Goal: Information Seeking & Learning: Find contact information

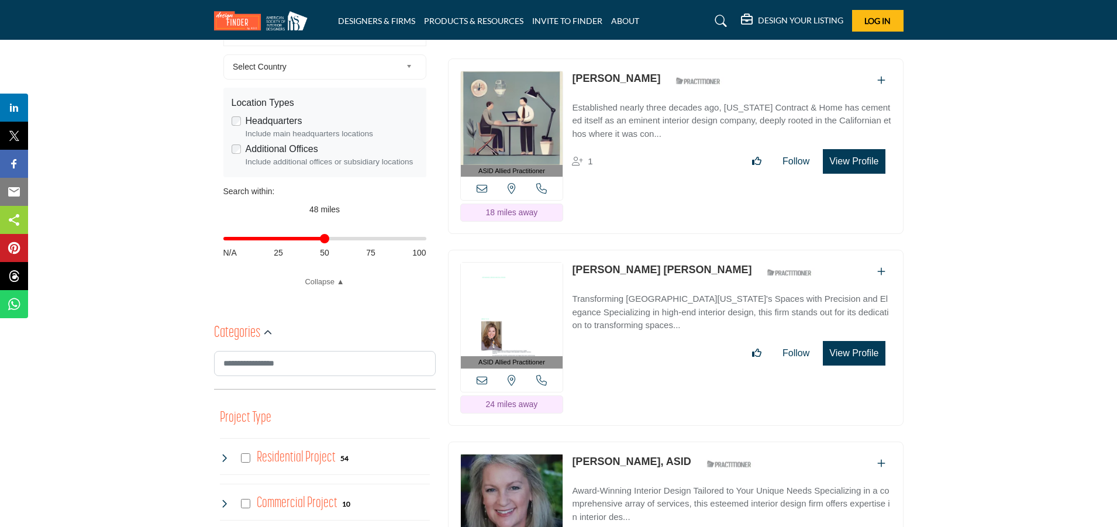
scroll to position [234, 0]
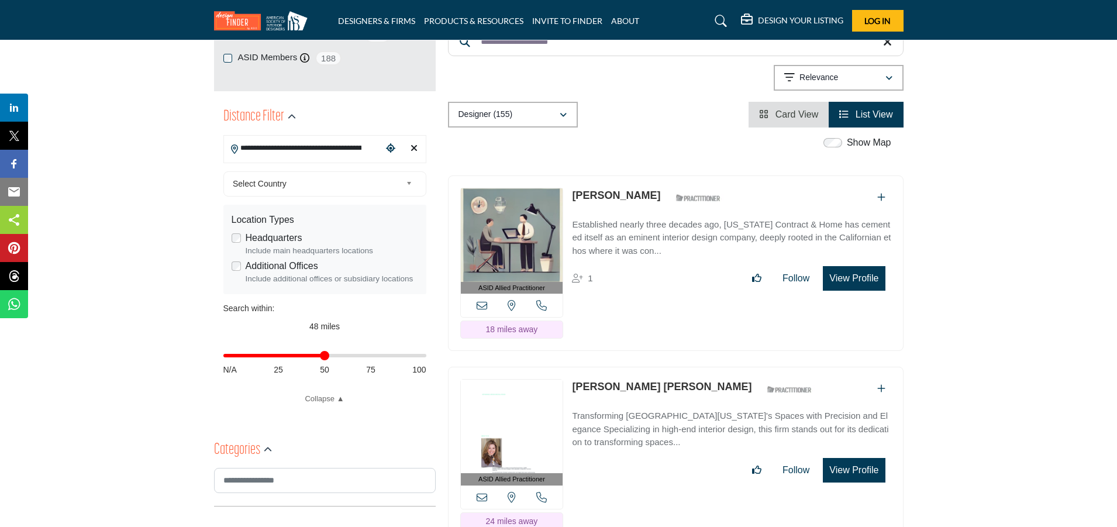
click at [708, 126] on div "Designer (155) All (160) Designer (155) Products (0) Projects (5)" at bounding box center [676, 115] width 456 height 26
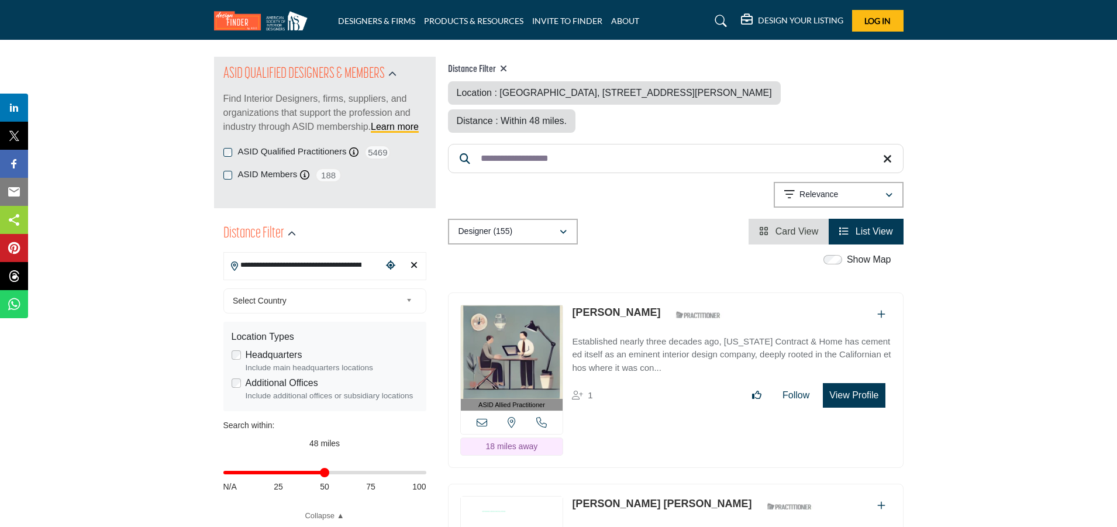
scroll to position [0, 0]
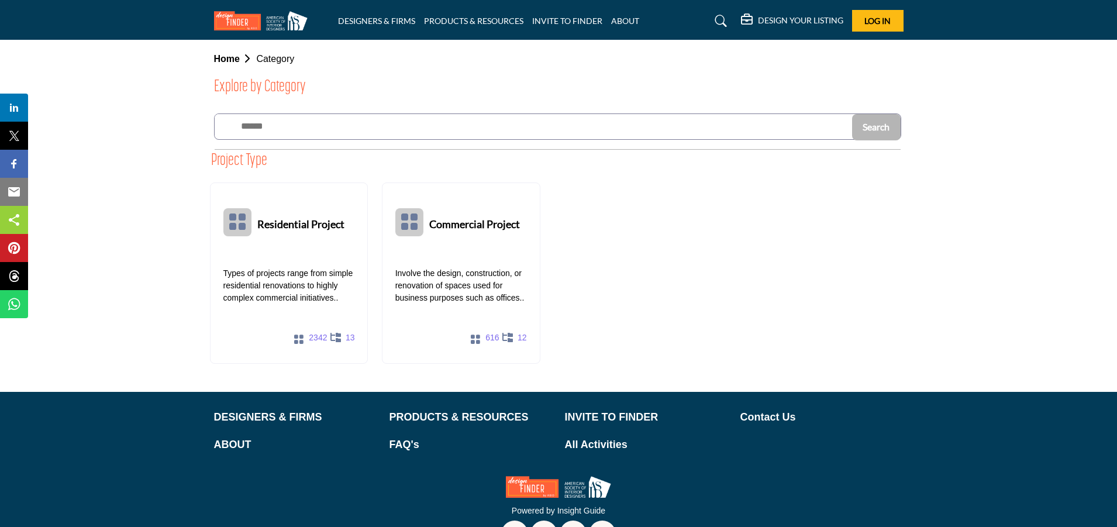
click at [228, 63] on b "Home" at bounding box center [235, 59] width 43 height 10
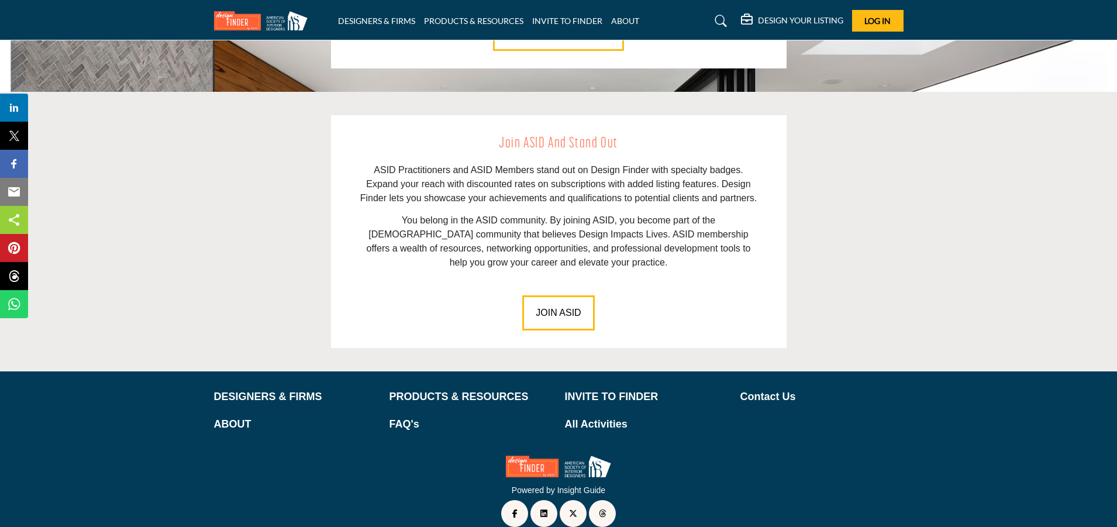
scroll to position [1595, 0]
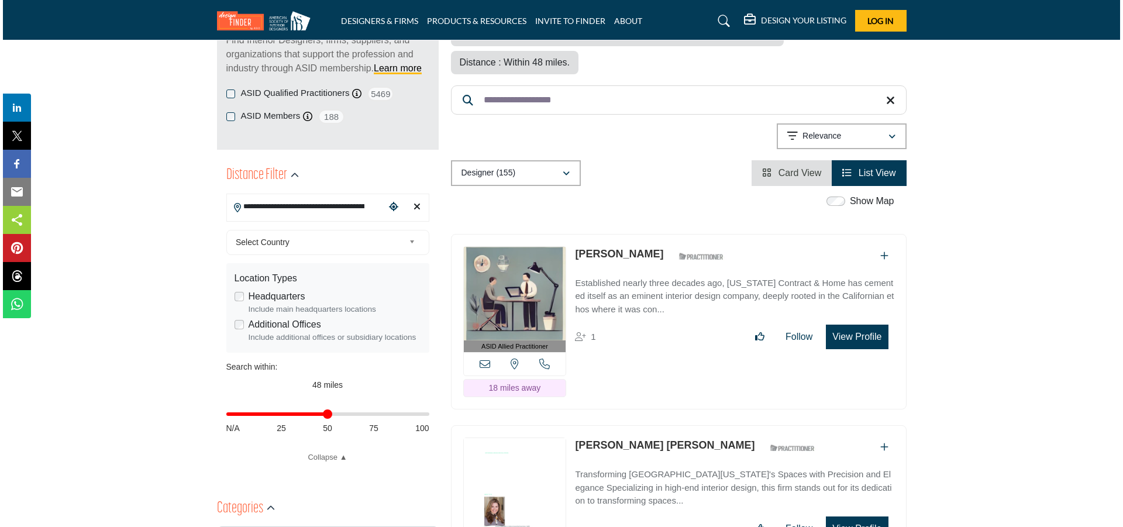
scroll to position [234, 0]
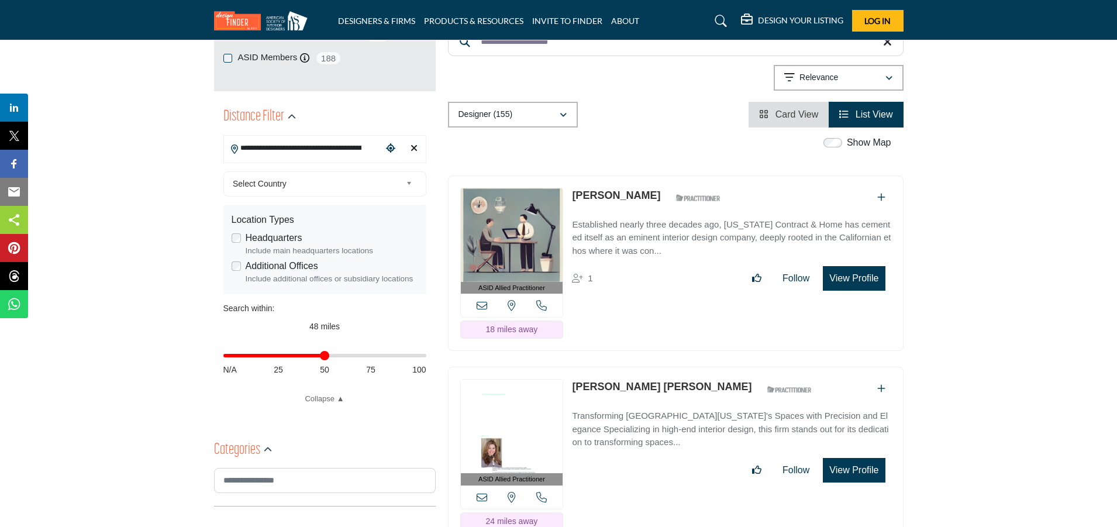
click at [854, 472] on button "View Profile" at bounding box center [854, 470] width 62 height 25
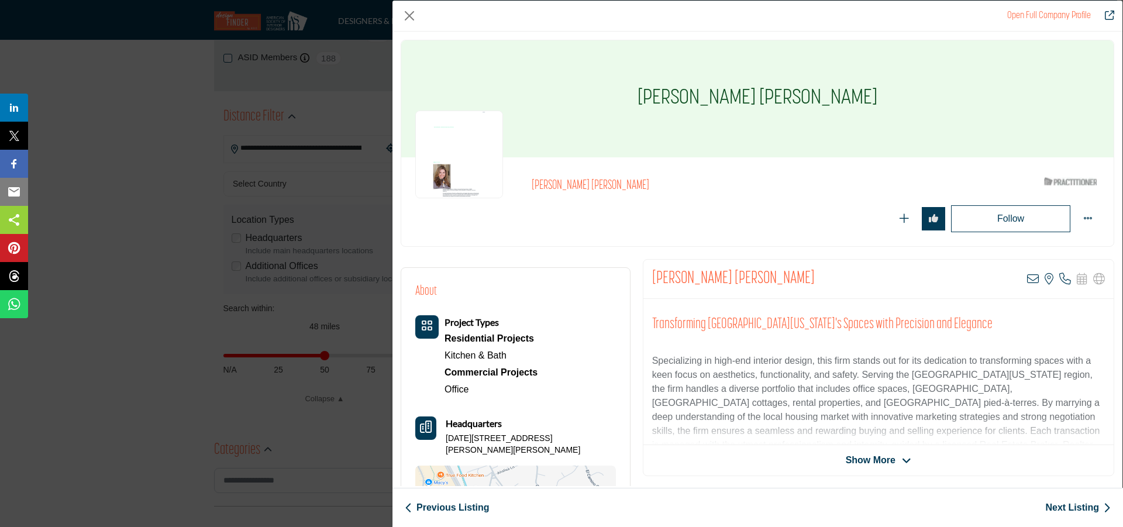
scroll to position [58, 0]
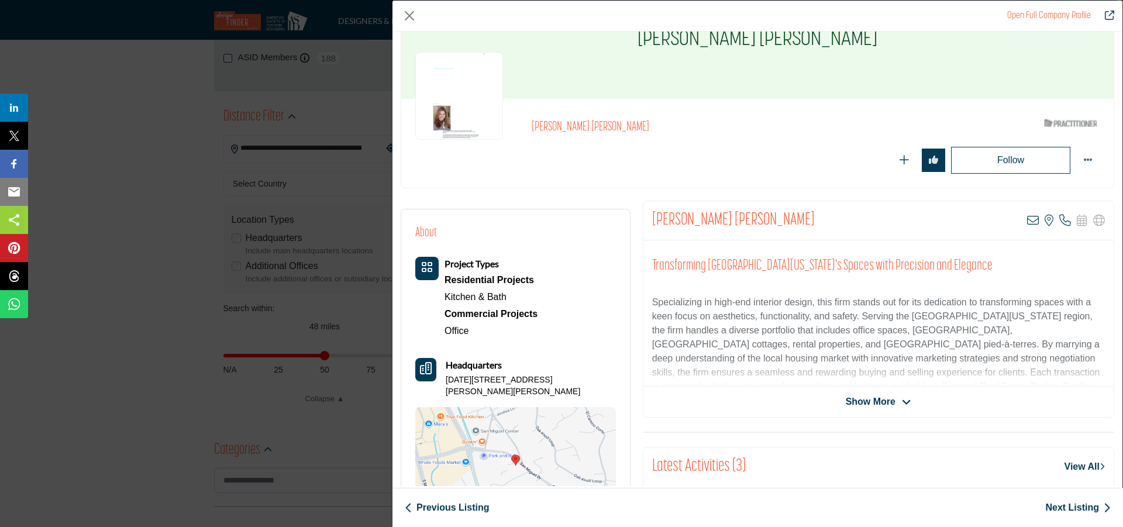
click at [902, 402] on icon "Company Data Modal" at bounding box center [906, 402] width 9 height 11
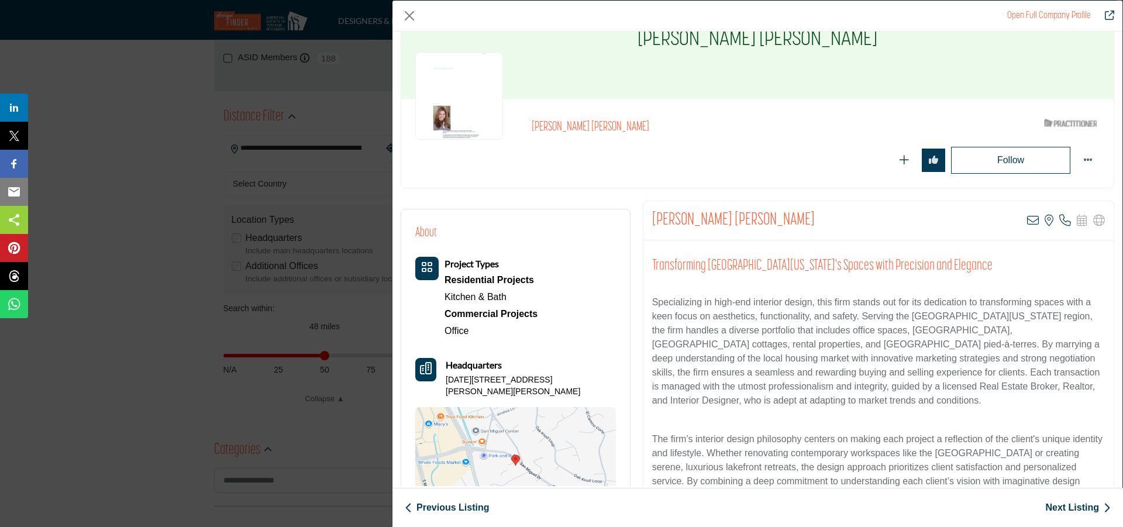
scroll to position [117, 0]
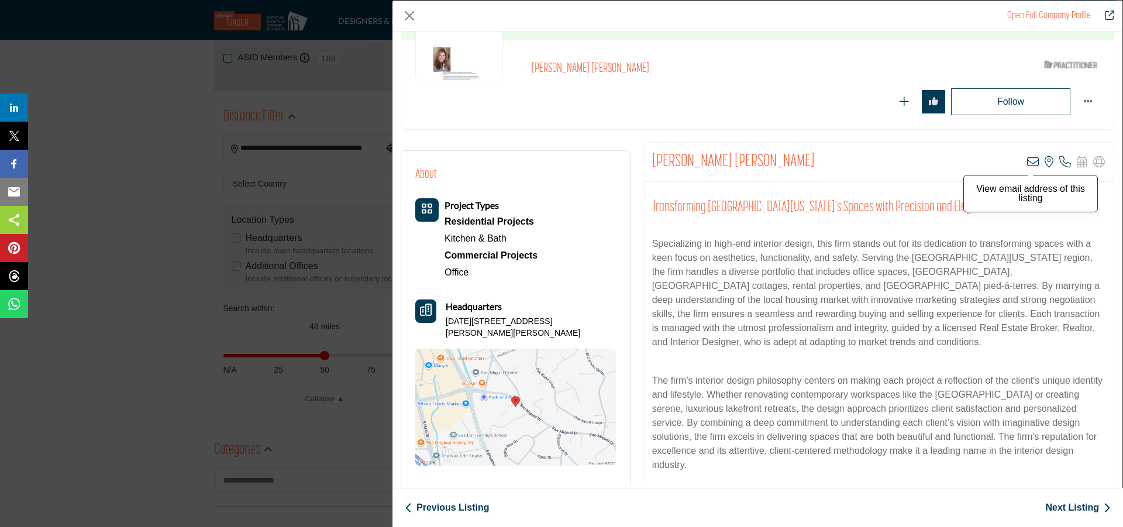
click at [1027, 164] on icon "Company Data Modal" at bounding box center [1033, 162] width 12 height 12
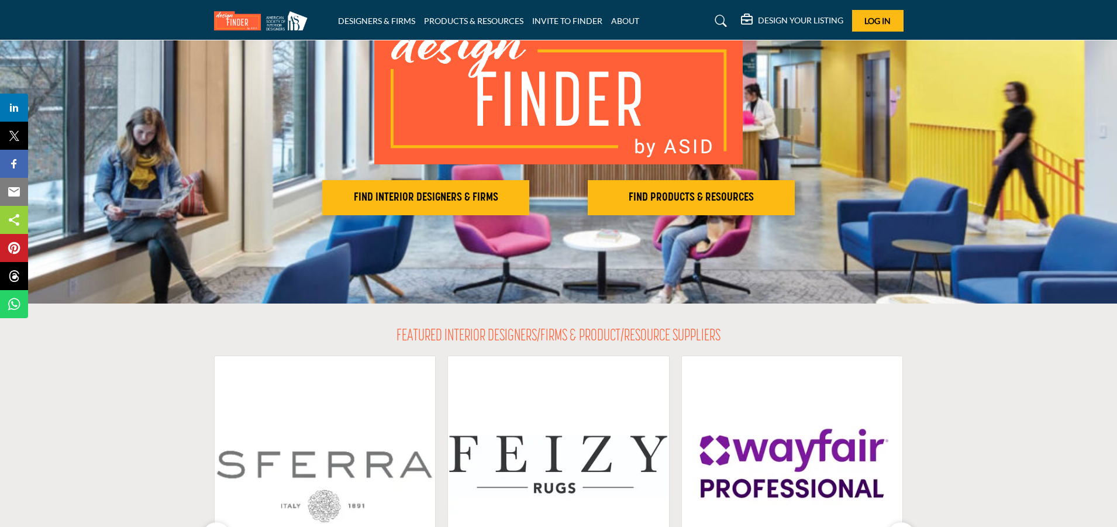
scroll to position [234, 0]
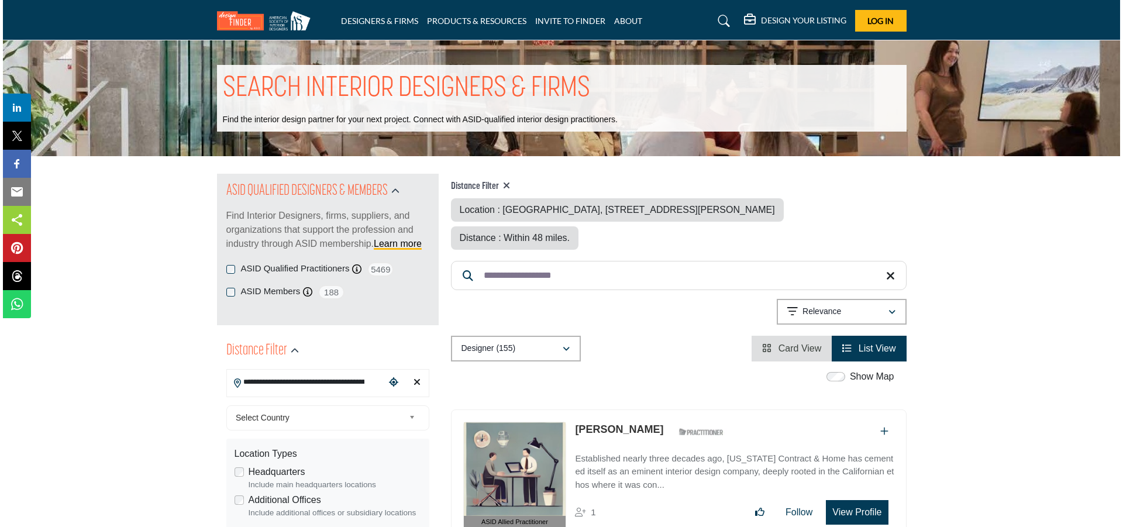
scroll to position [117, 0]
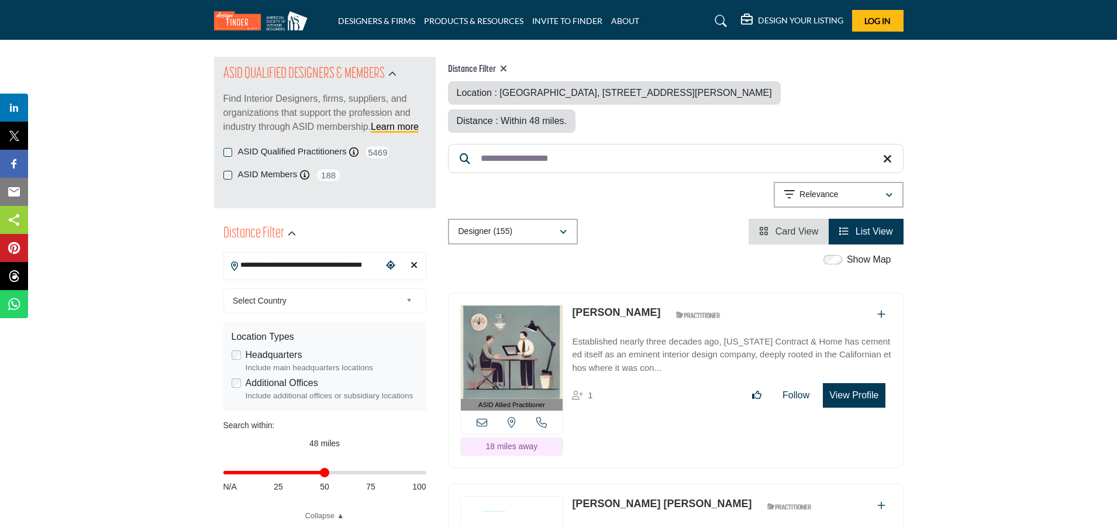
click at [877, 394] on button "View Profile" at bounding box center [854, 395] width 62 height 25
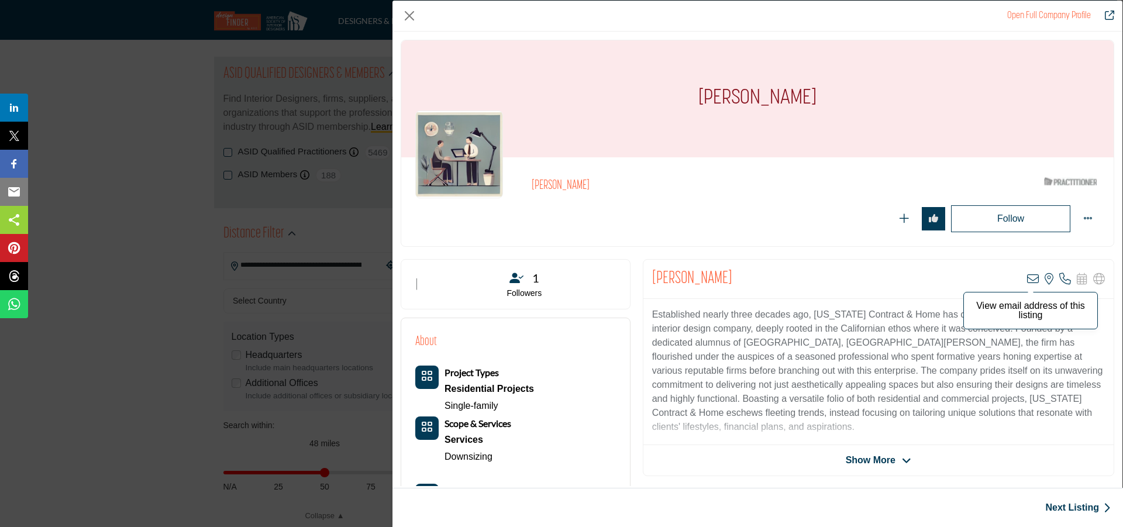
click at [1030, 279] on icon "Company Data Modal" at bounding box center [1033, 279] width 12 height 12
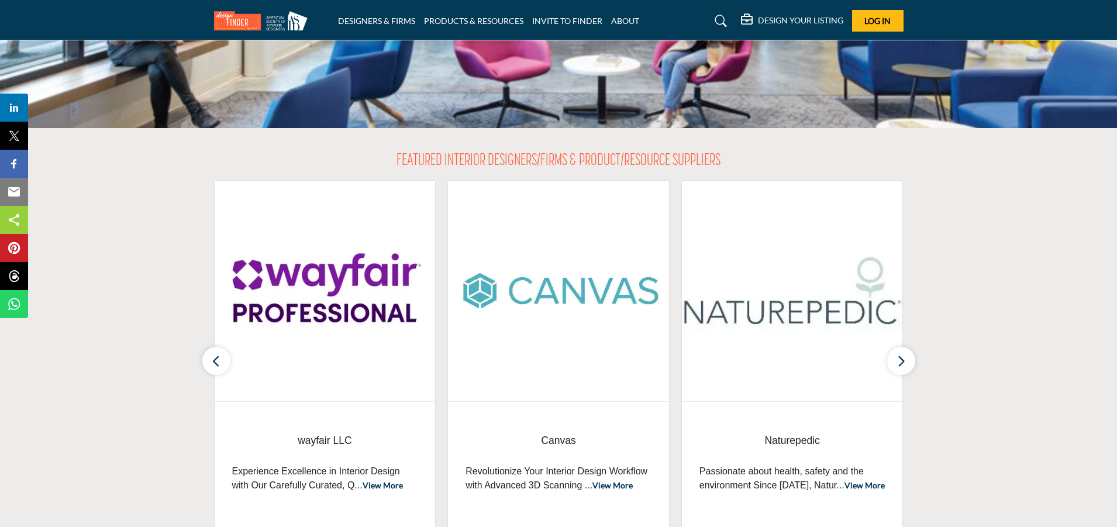
scroll to position [351, 0]
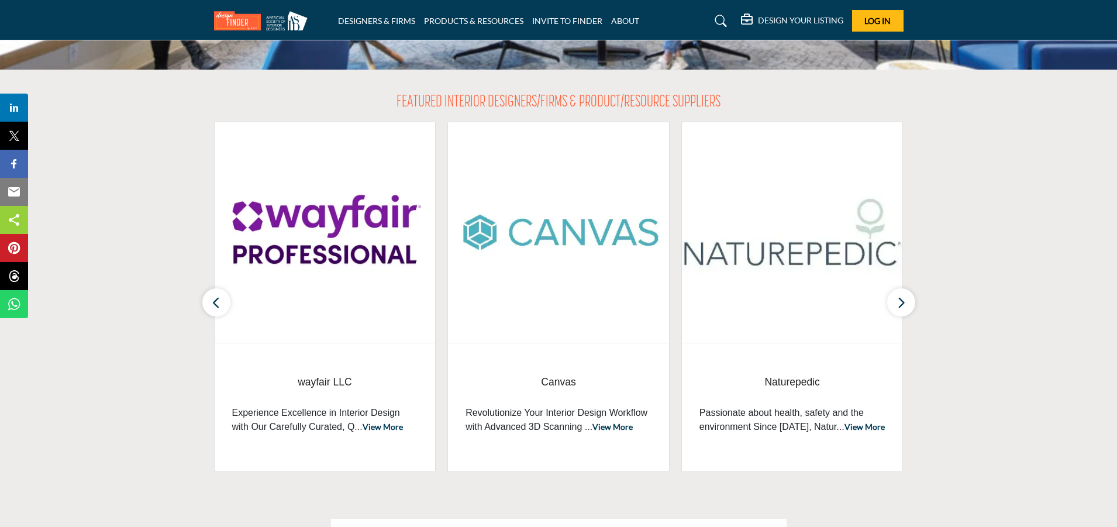
click at [1001, 426] on section "FEATURED INTERIOR DESIGNERS/FIRMS & PRODUCT/RESOURCE SUPPLIERS wayfair LLC Canv…" at bounding box center [558, 283] width 1117 height 426
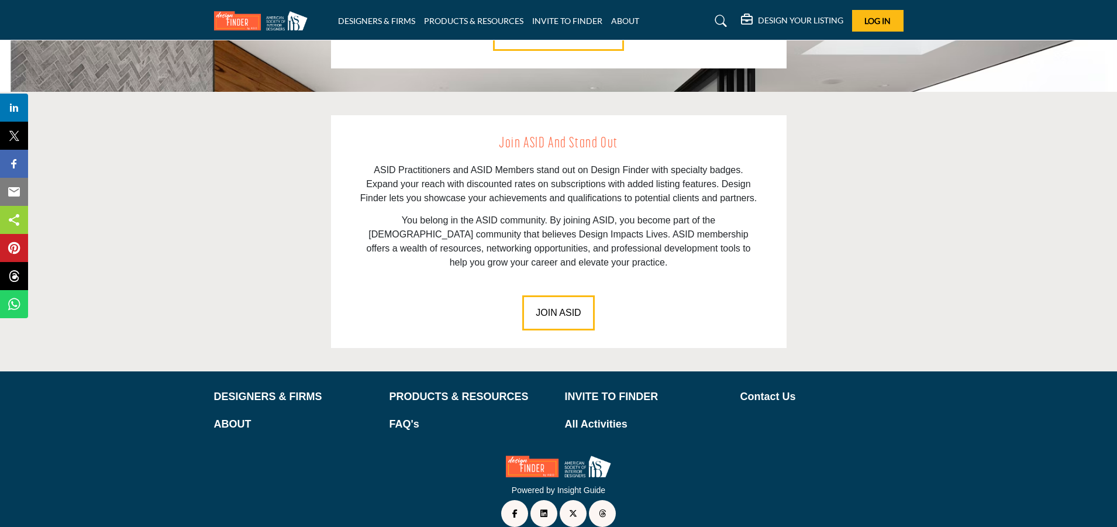
scroll to position [1595, 0]
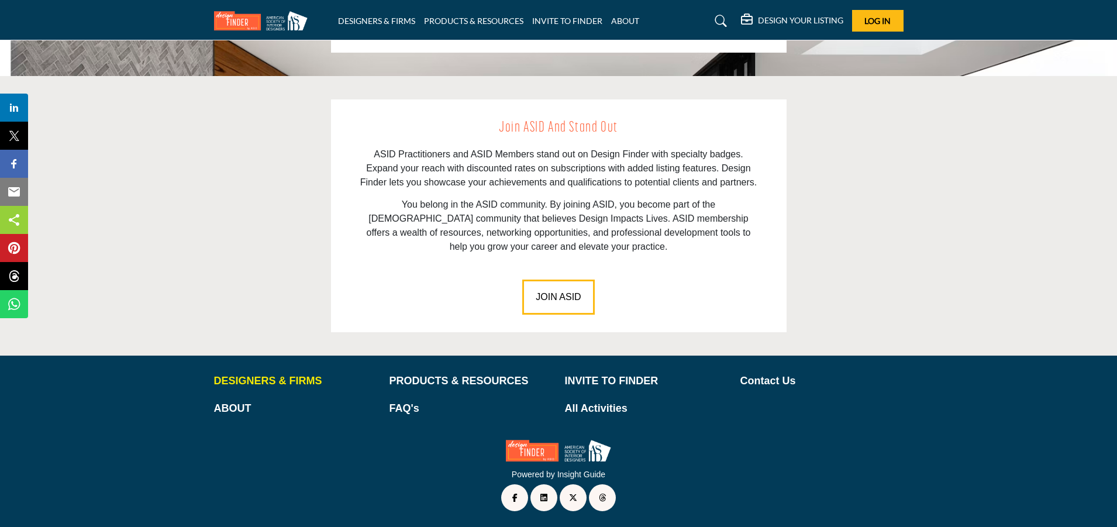
click at [285, 381] on p "DESIGNERS & FIRMS" at bounding box center [295, 381] width 163 height 16
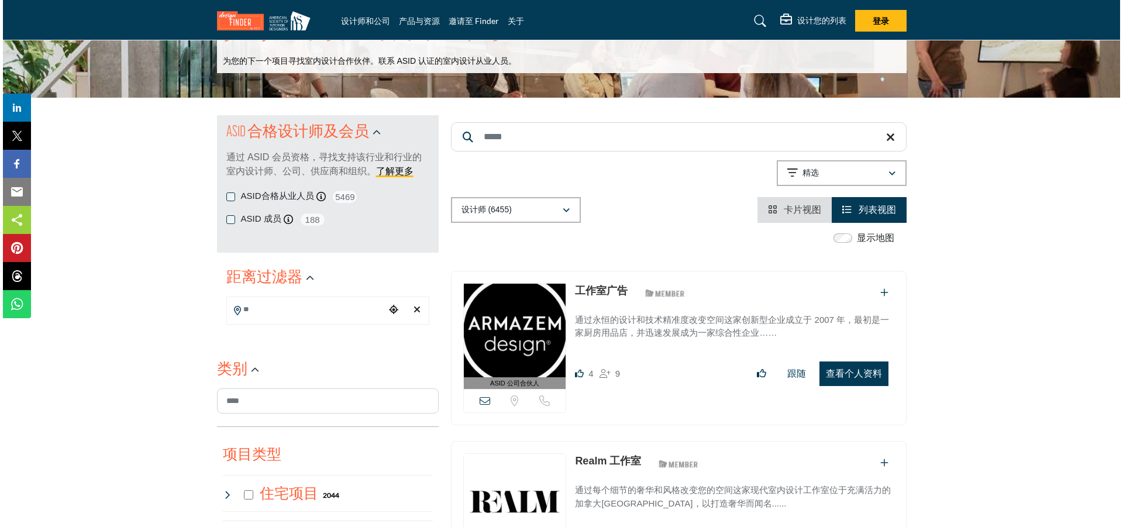
scroll to position [117, 0]
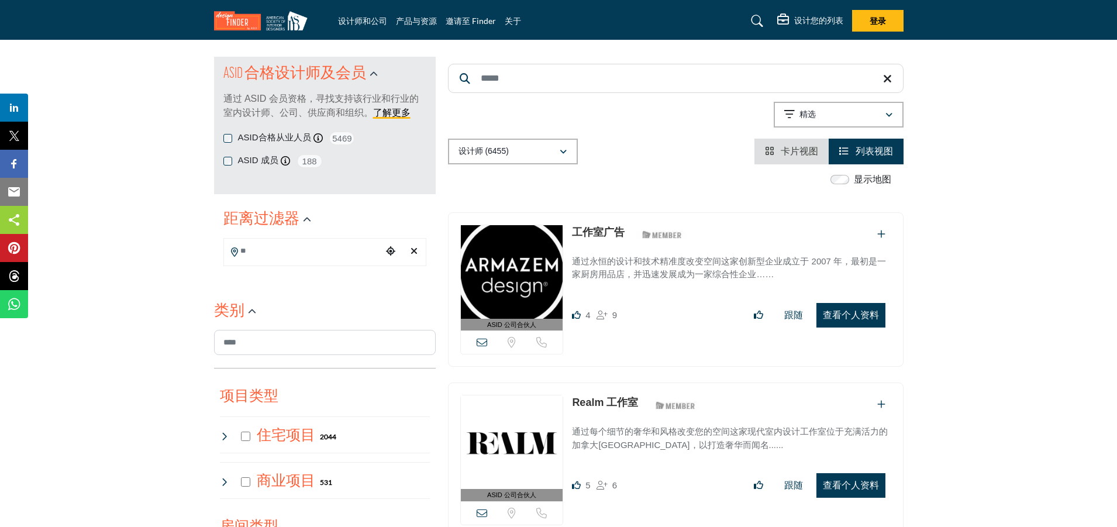
click at [867, 320] on button "查看个人资料" at bounding box center [850, 315] width 69 height 25
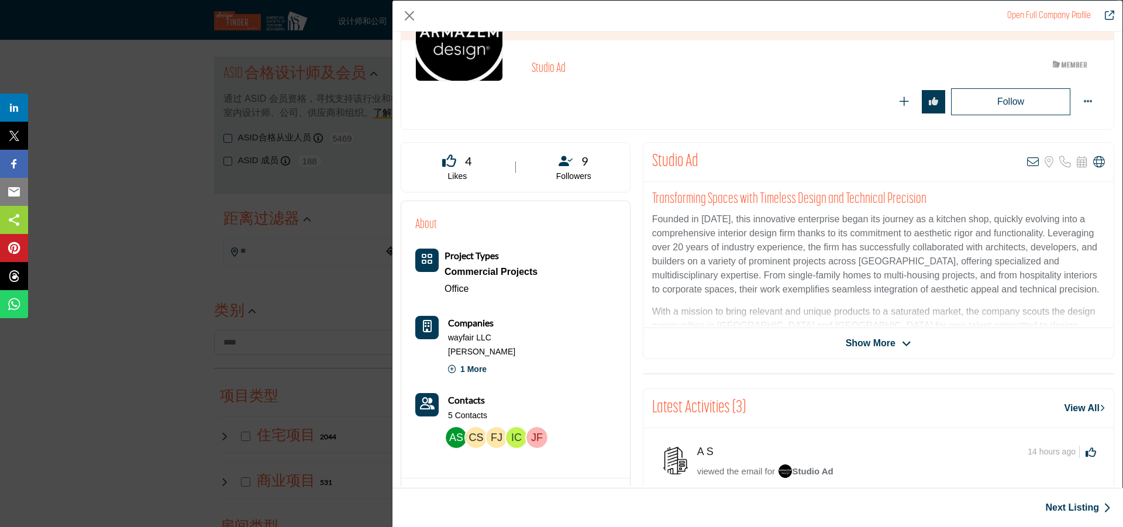
click at [903, 346] on icon "公司数据模型" at bounding box center [906, 344] width 9 height 11
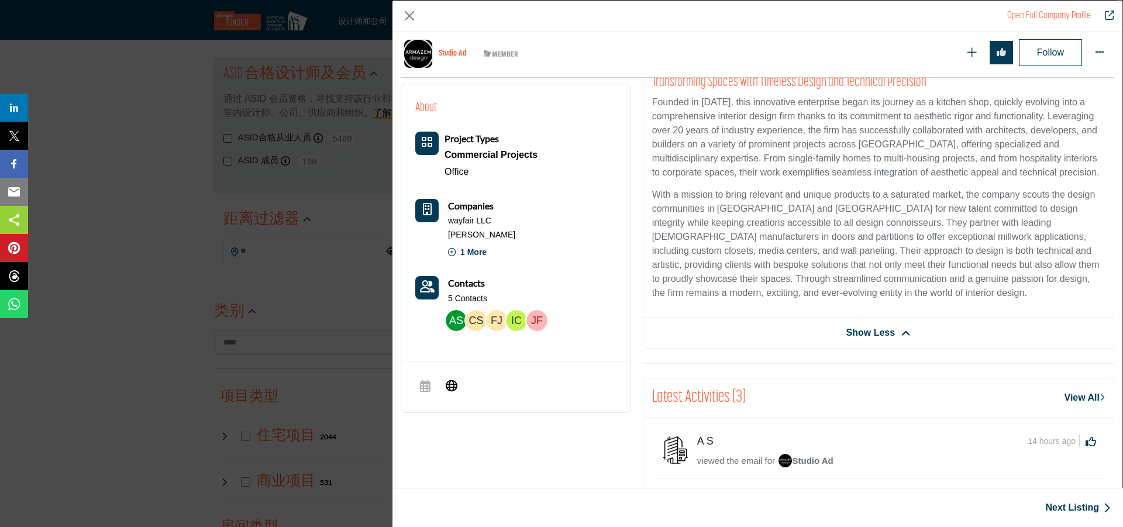
scroll to position [340, 0]
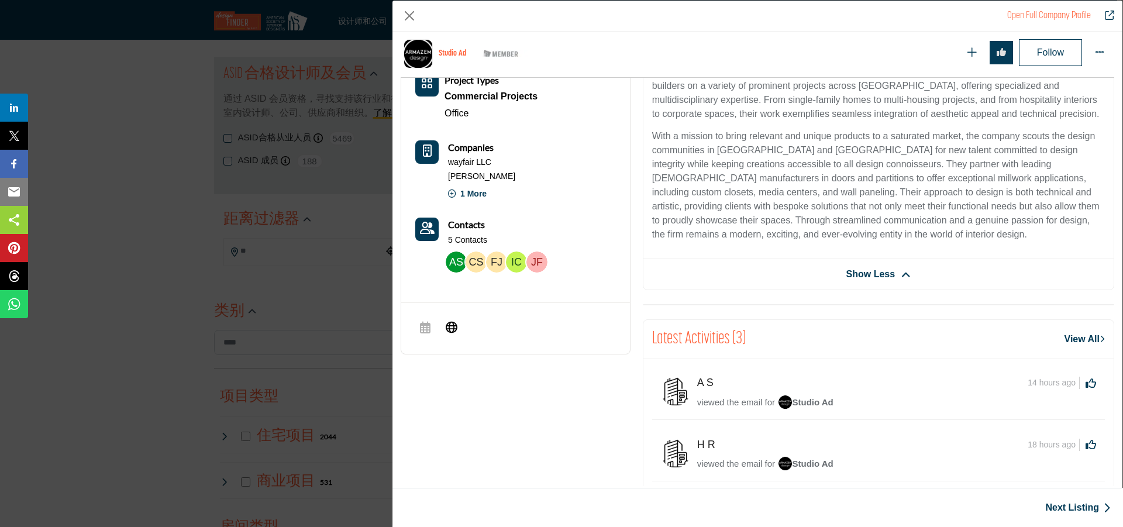
click at [1064, 336] on link "View All" at bounding box center [1084, 339] width 40 height 14
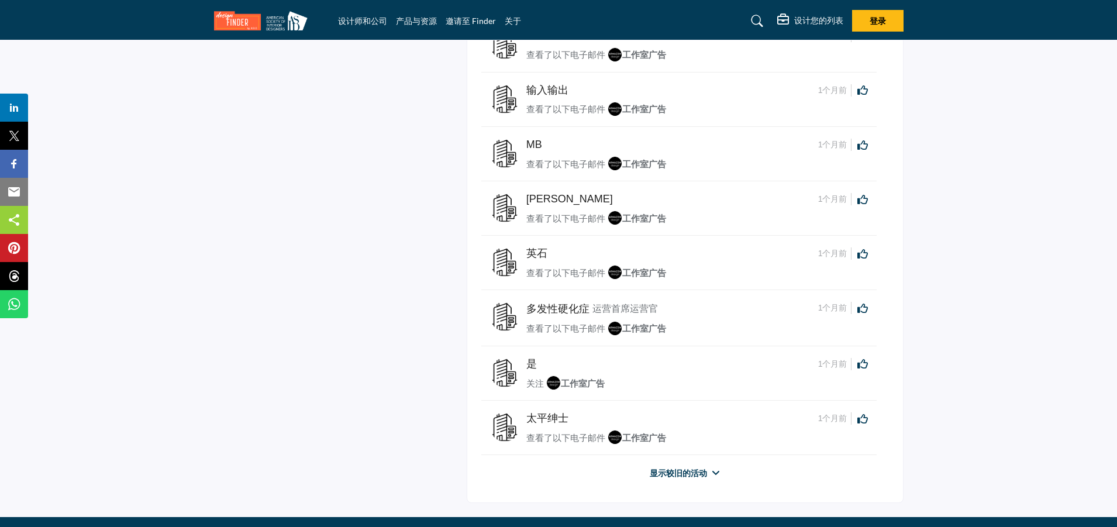
scroll to position [1286, 0]
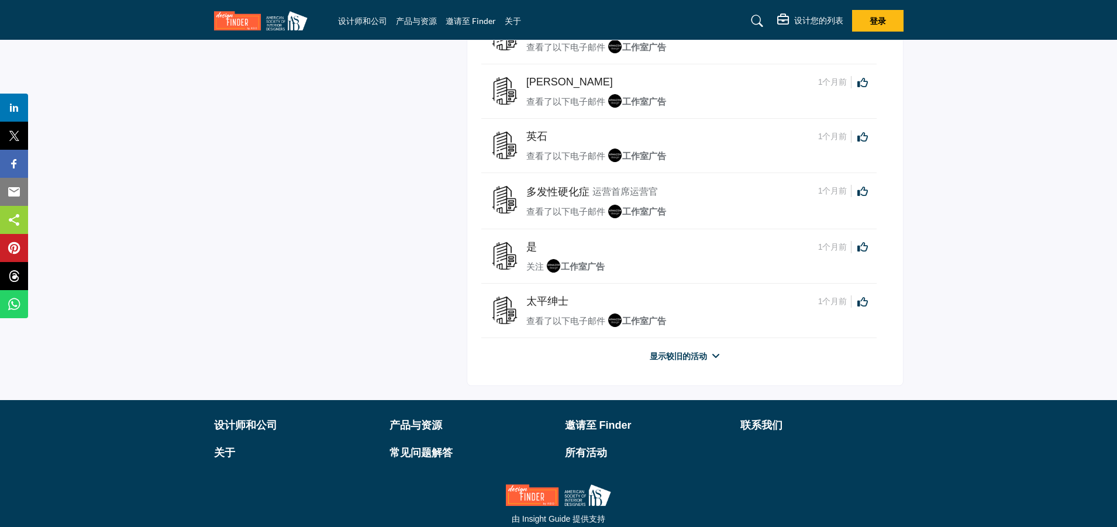
click at [715, 359] on icon at bounding box center [716, 355] width 8 height 9
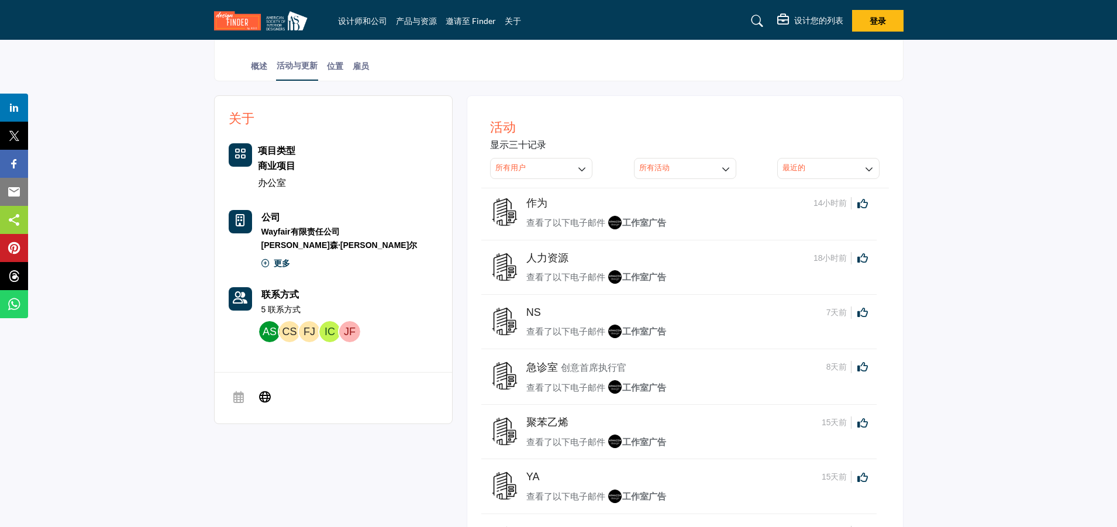
scroll to position [175, 0]
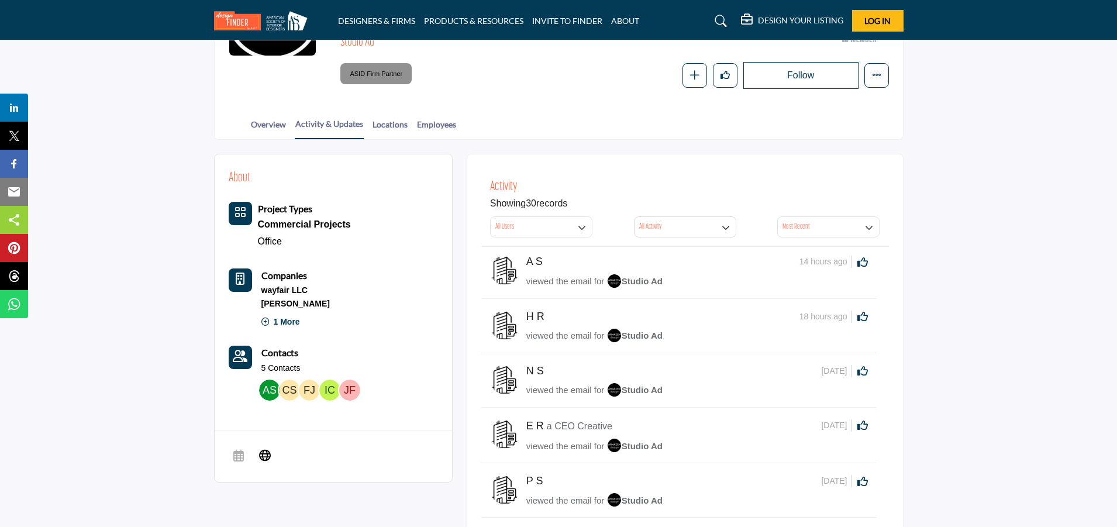
click at [264, 319] on icon at bounding box center [265, 322] width 8 height 8
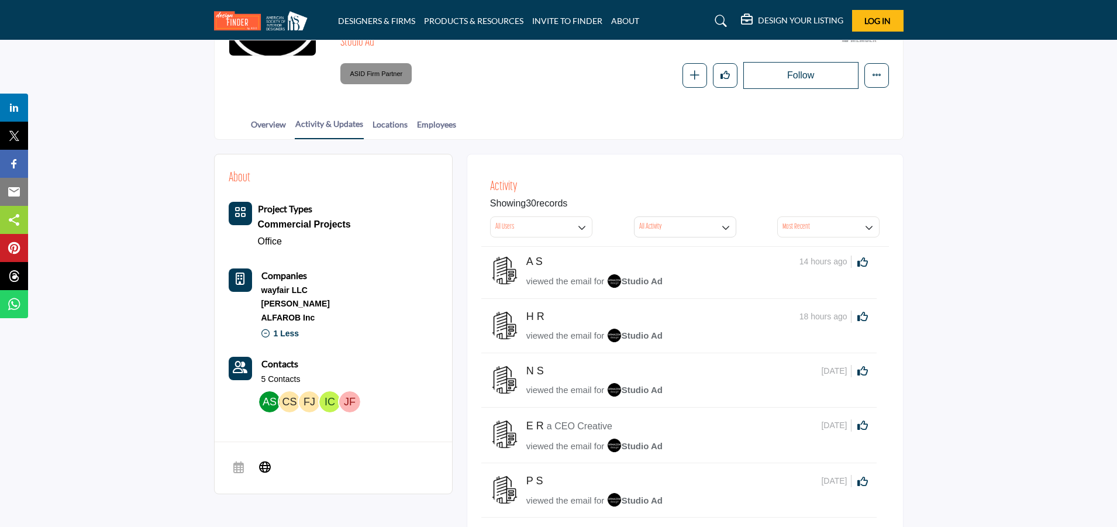
click at [574, 234] on button "All Users" at bounding box center [541, 226] width 102 height 21
click at [526, 295] on span "Member" at bounding box center [549, 297] width 108 height 16
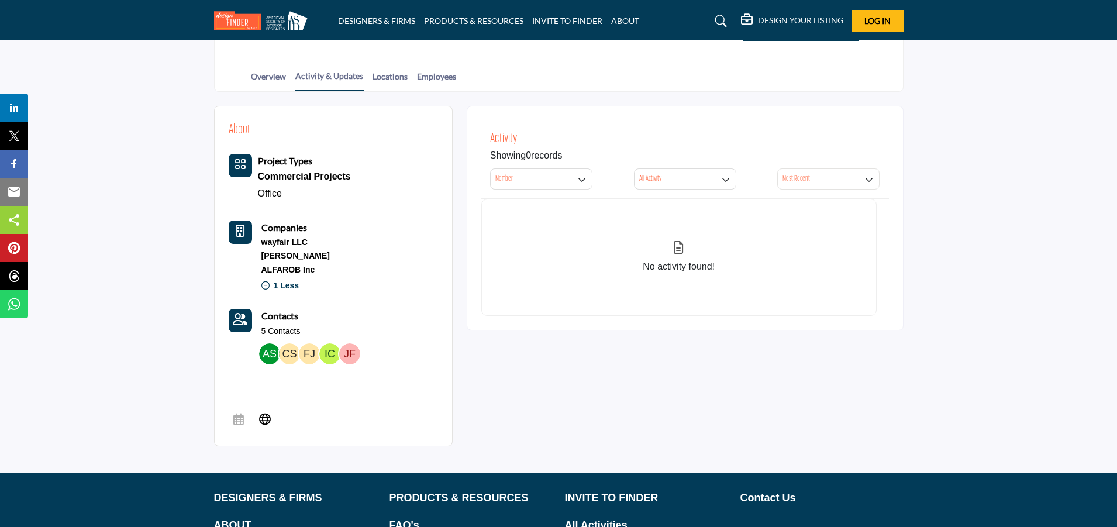
scroll to position [165, 0]
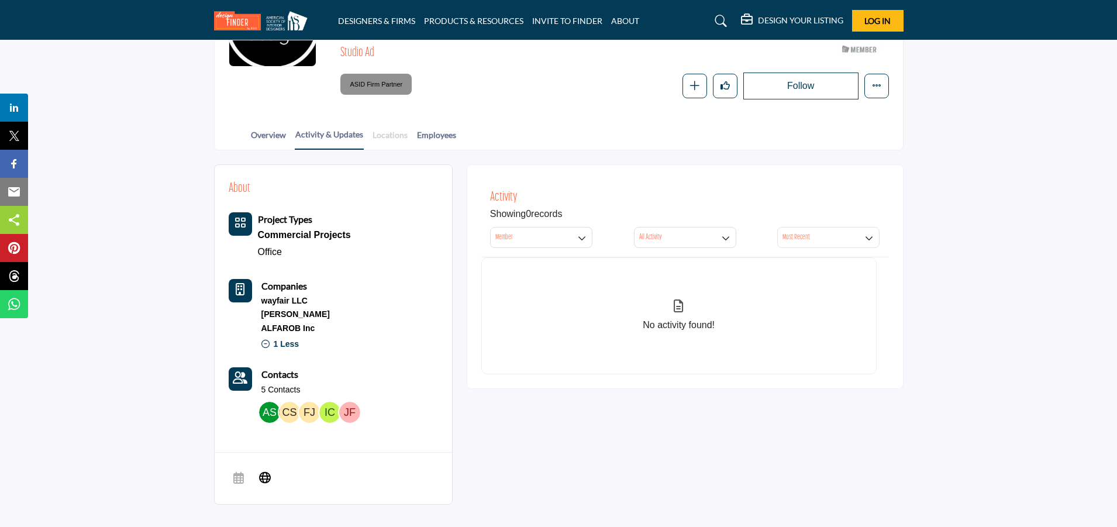
click at [392, 140] on link "Locations" at bounding box center [390, 139] width 36 height 20
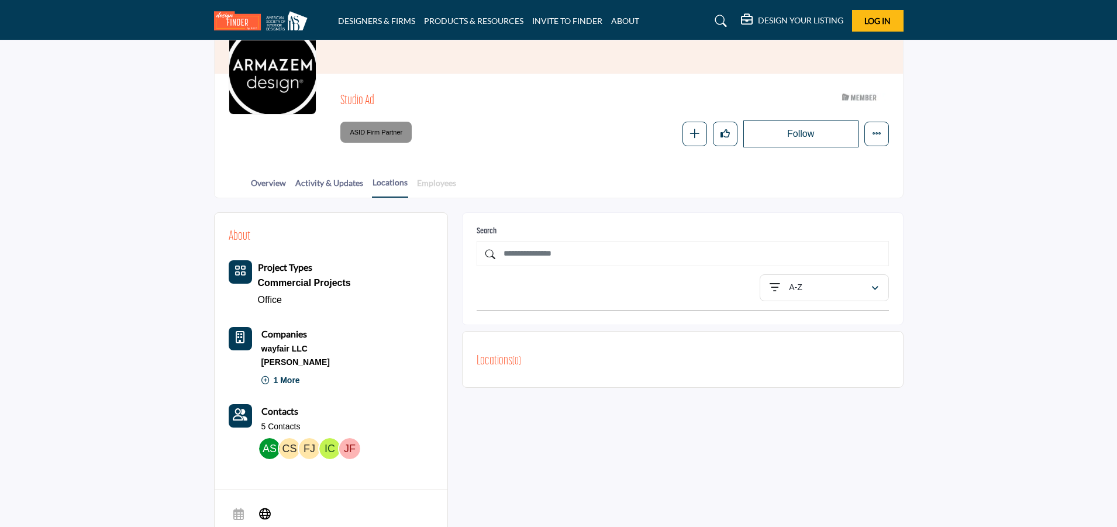
click at [423, 188] on link "Employees" at bounding box center [436, 187] width 40 height 20
click at [430, 185] on link "Employees" at bounding box center [436, 187] width 40 height 20
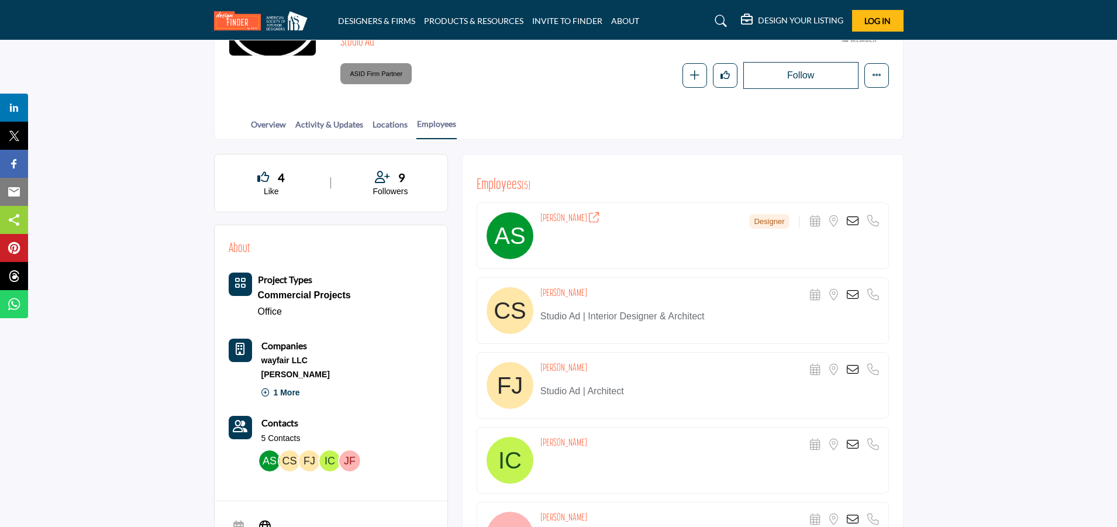
scroll to position [234, 0]
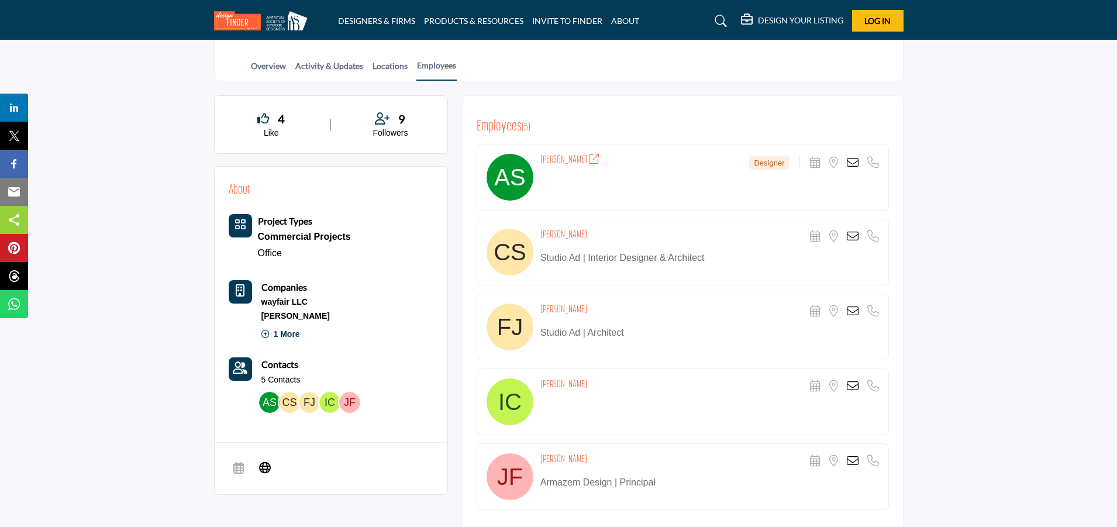
click at [851, 162] on icon at bounding box center [853, 163] width 12 height 12
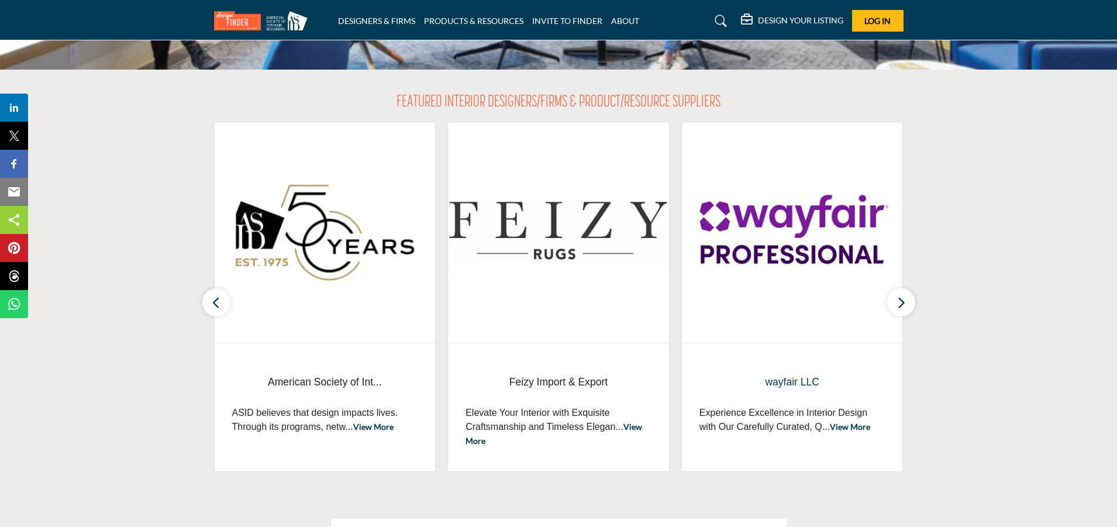
scroll to position [409, 0]
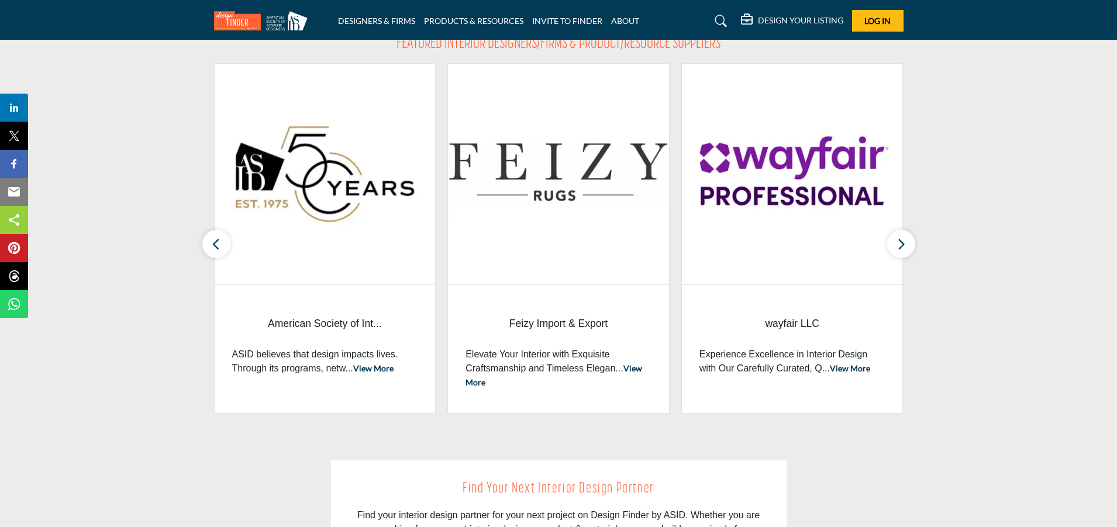
click at [350, 295] on div "American Society of Int... ASID believes that design impacts lives. Through its…" at bounding box center [325, 349] width 221 height 129
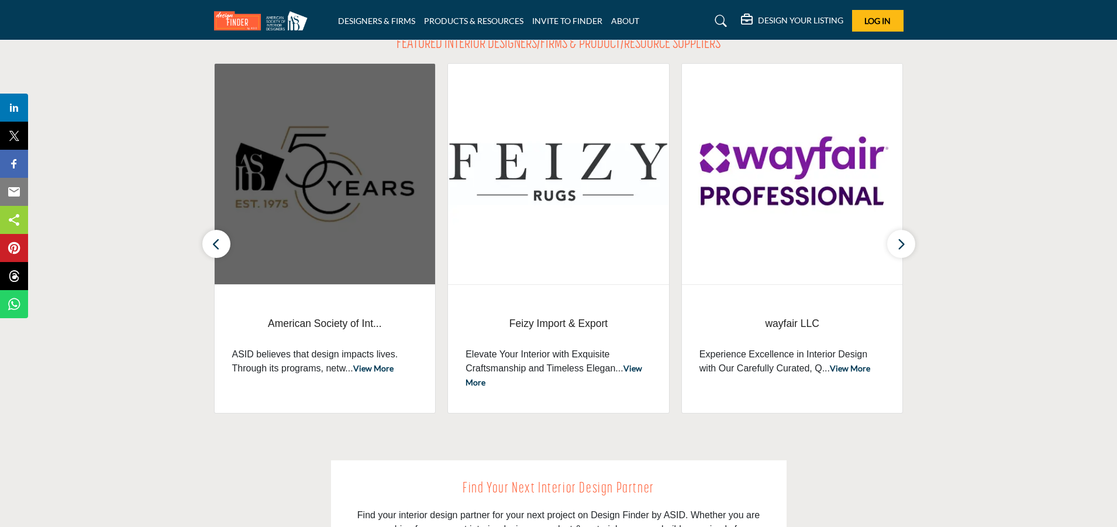
click at [362, 191] on img at bounding box center [325, 174] width 221 height 220
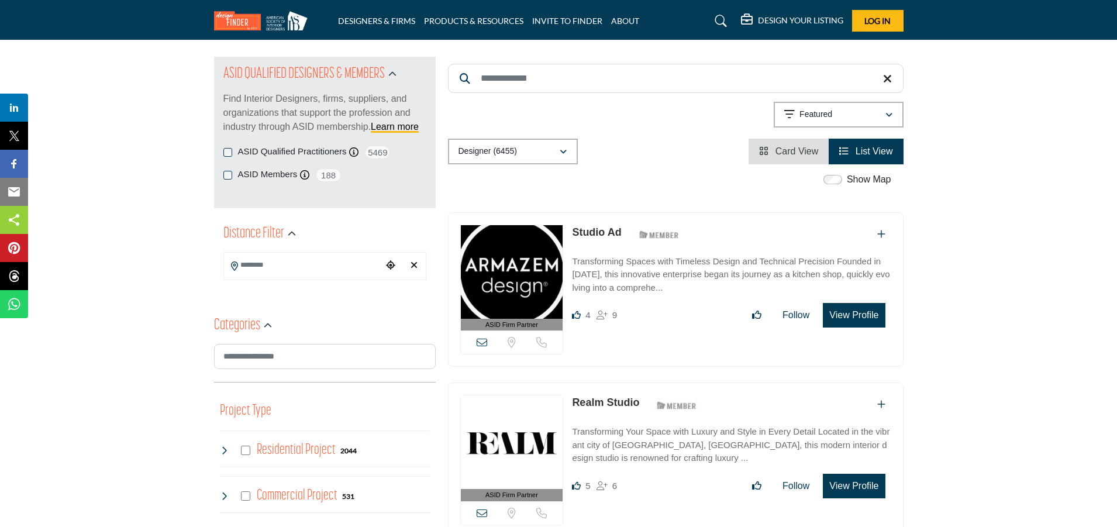
scroll to position [175, 0]
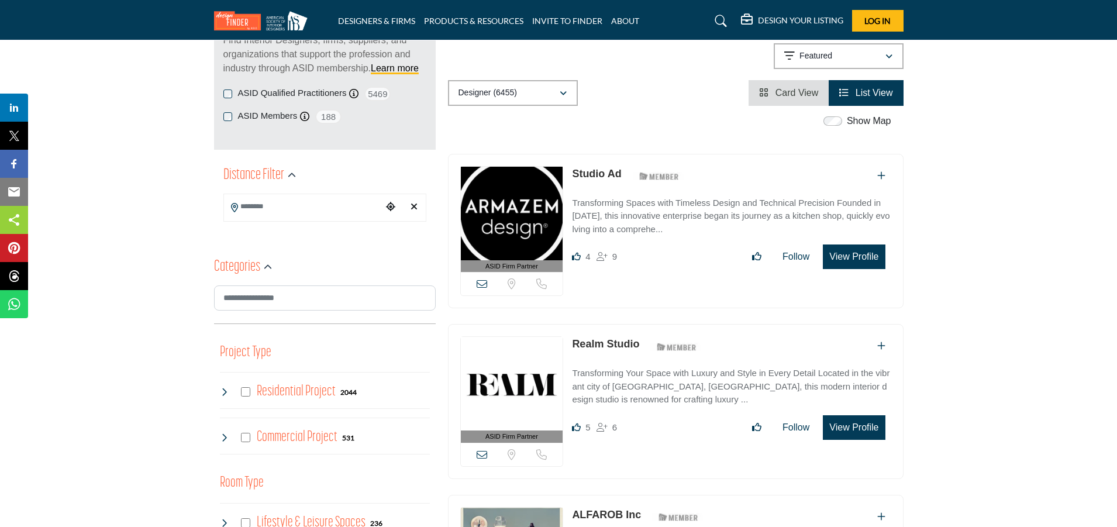
click at [604, 342] on link "Realm Studio" at bounding box center [605, 344] width 67 height 12
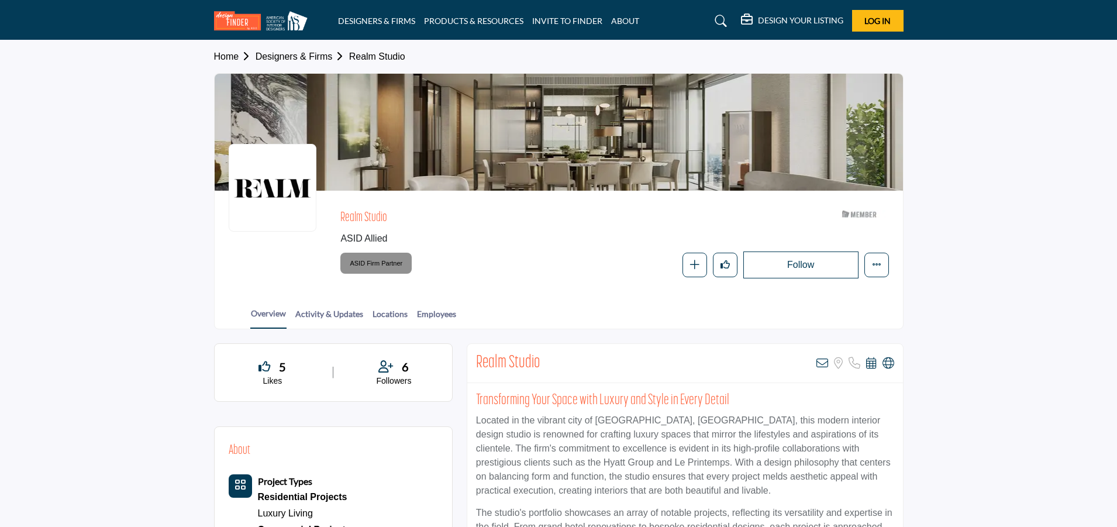
scroll to position [117, 0]
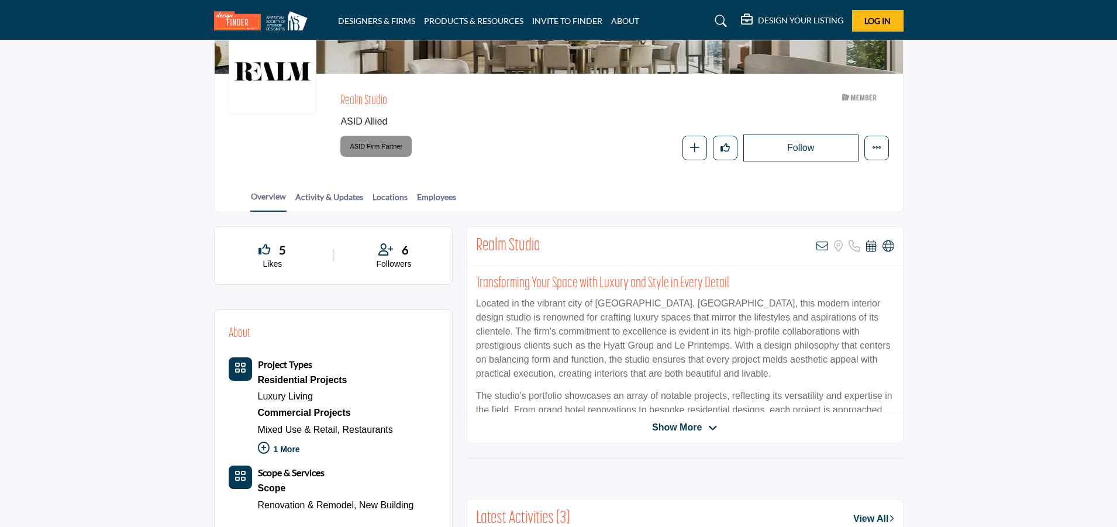
click at [0, 0] on div at bounding box center [0, 0] width 0 height 0
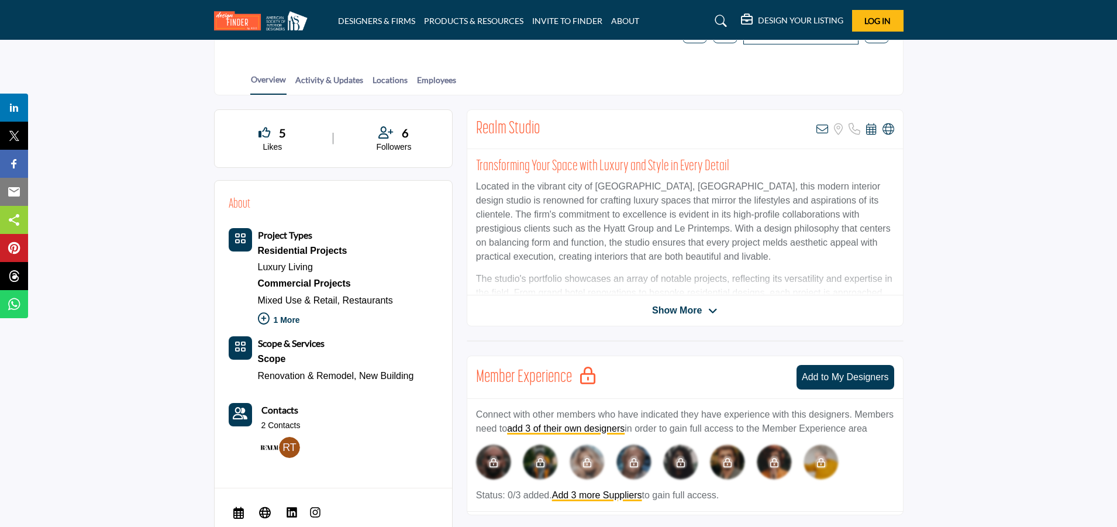
scroll to position [292, 0]
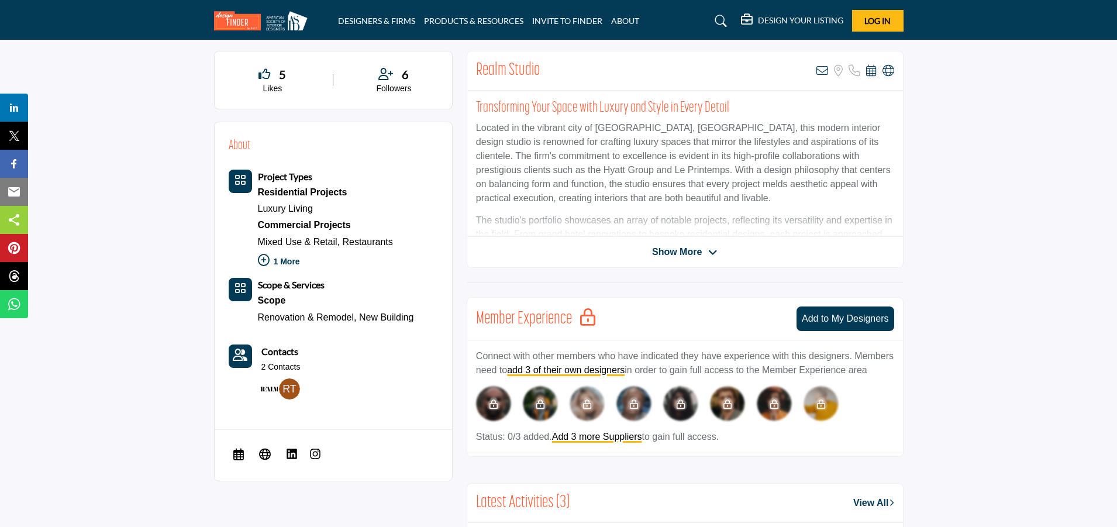
click at [710, 253] on icon at bounding box center [712, 252] width 9 height 11
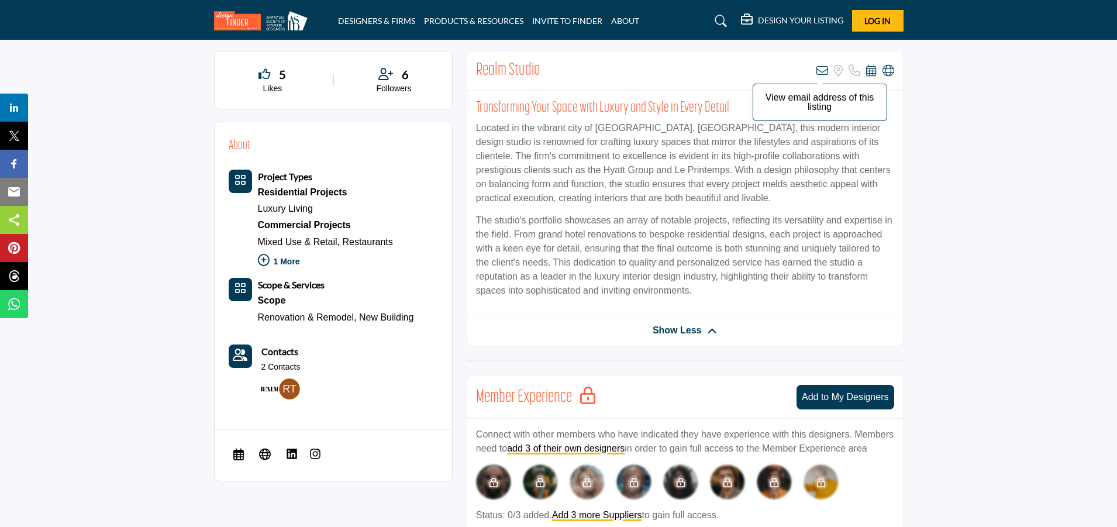
click at [824, 73] on icon at bounding box center [822, 71] width 12 height 12
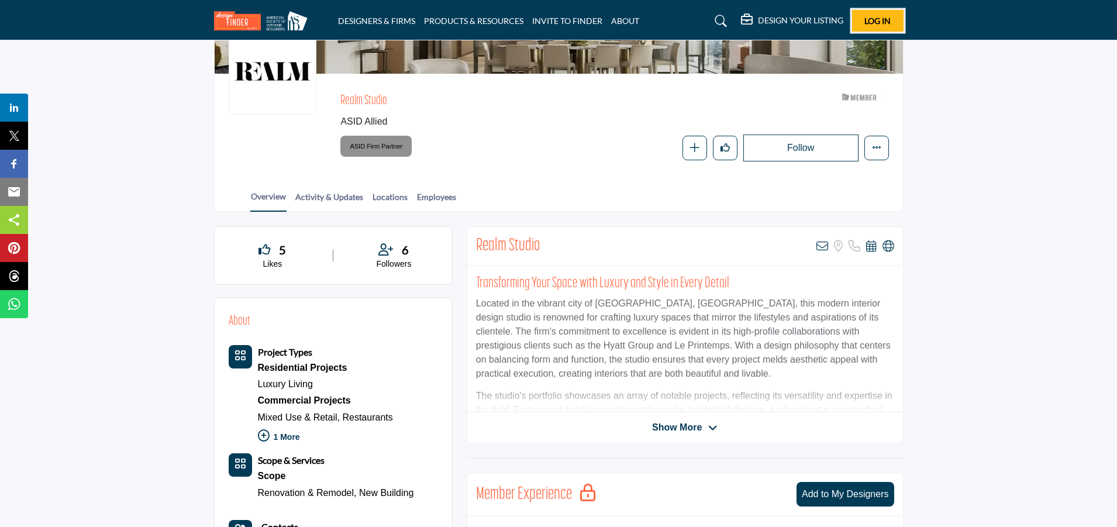
click at [867, 29] on button "Log In" at bounding box center [877, 21] width 51 height 22
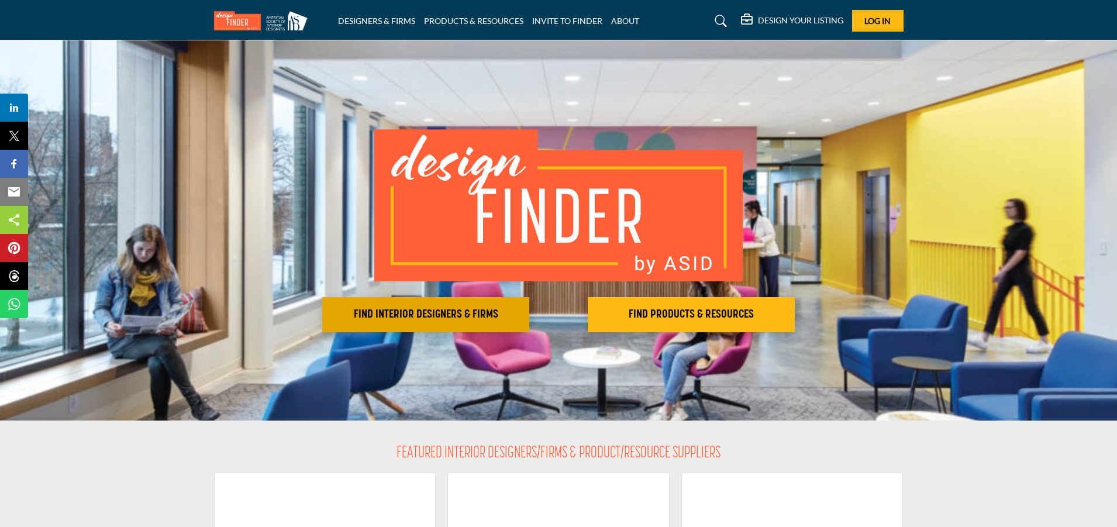
click at [487, 309] on h2 "FIND INTERIOR DESIGNERS & FIRMS" at bounding box center [426, 315] width 200 height 14
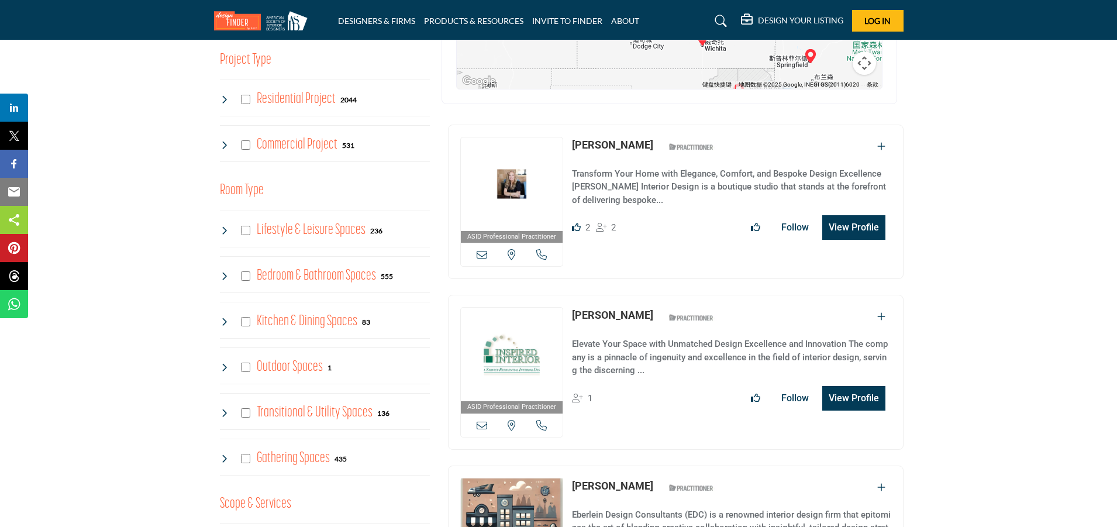
scroll to position [454, 0]
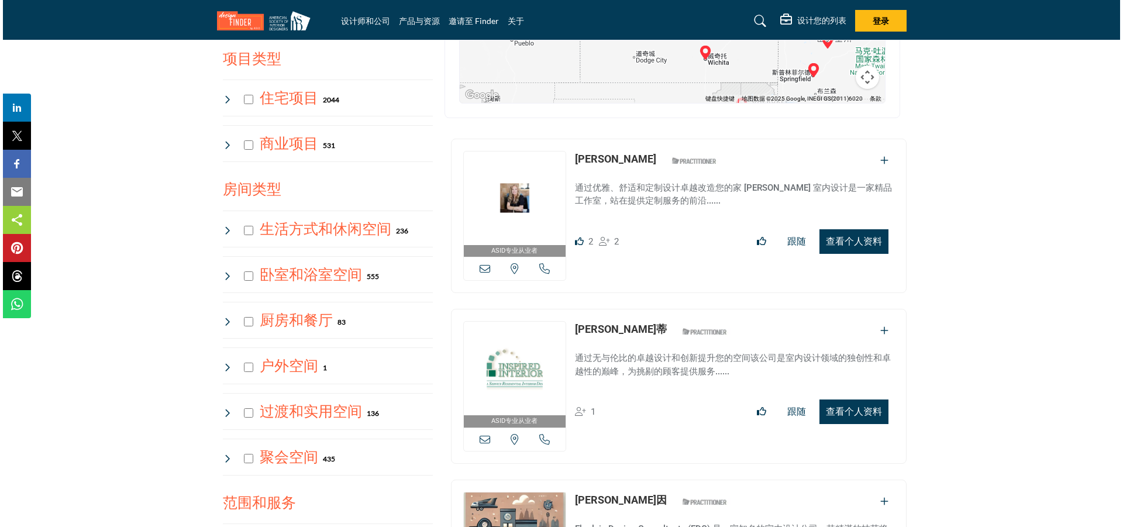
scroll to position [512, 0]
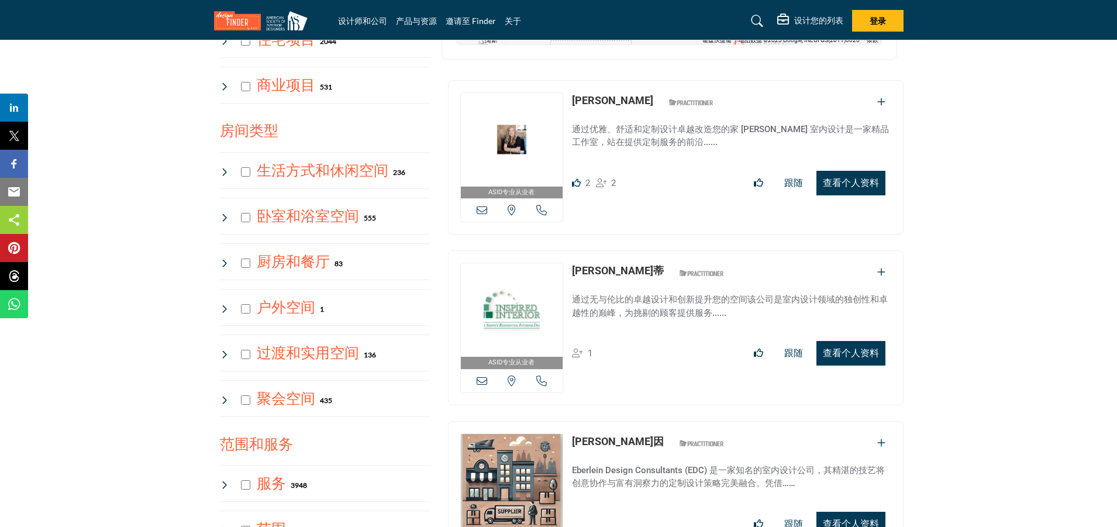
click at [867, 357] on font "查看个人资料" at bounding box center [851, 352] width 56 height 11
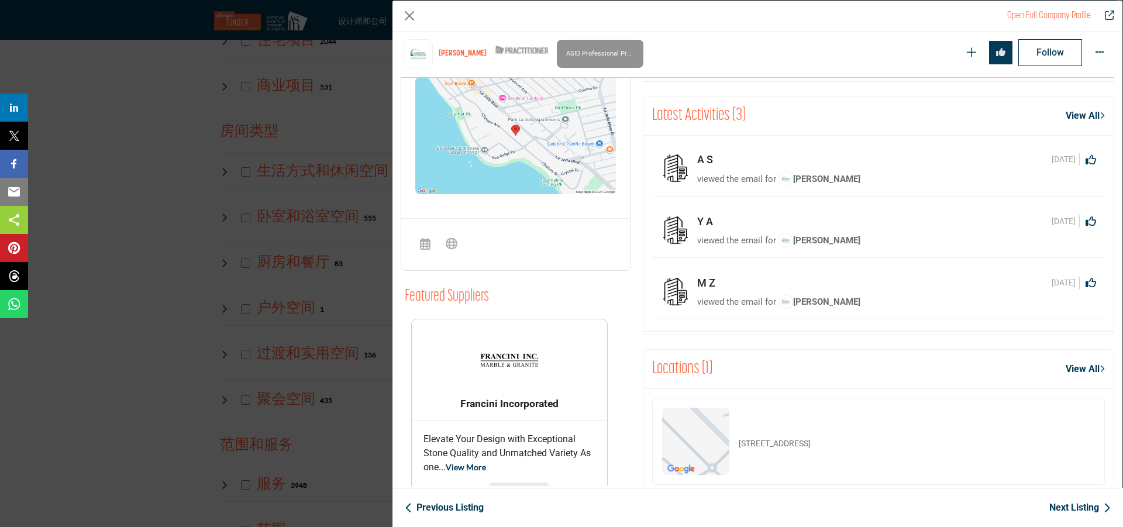
scroll to position [510, 0]
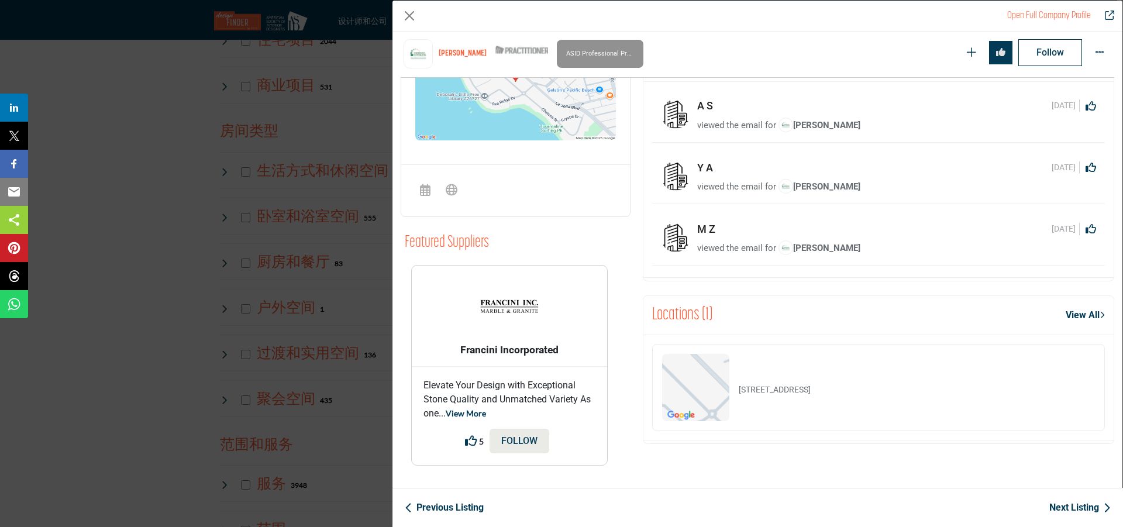
click at [1080, 509] on link "Next Listing" at bounding box center [1079, 508] width 61 height 14
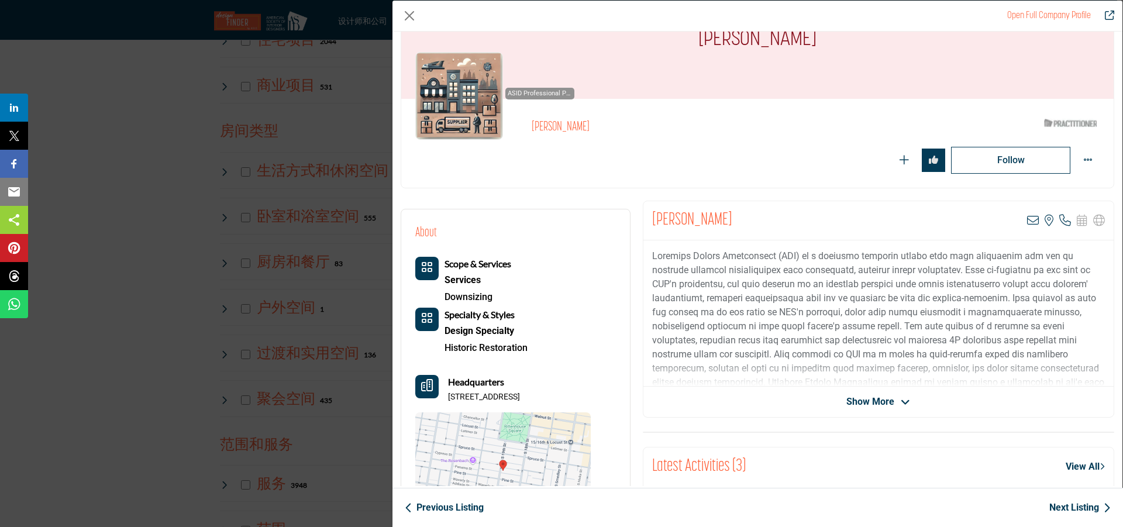
scroll to position [117, 0]
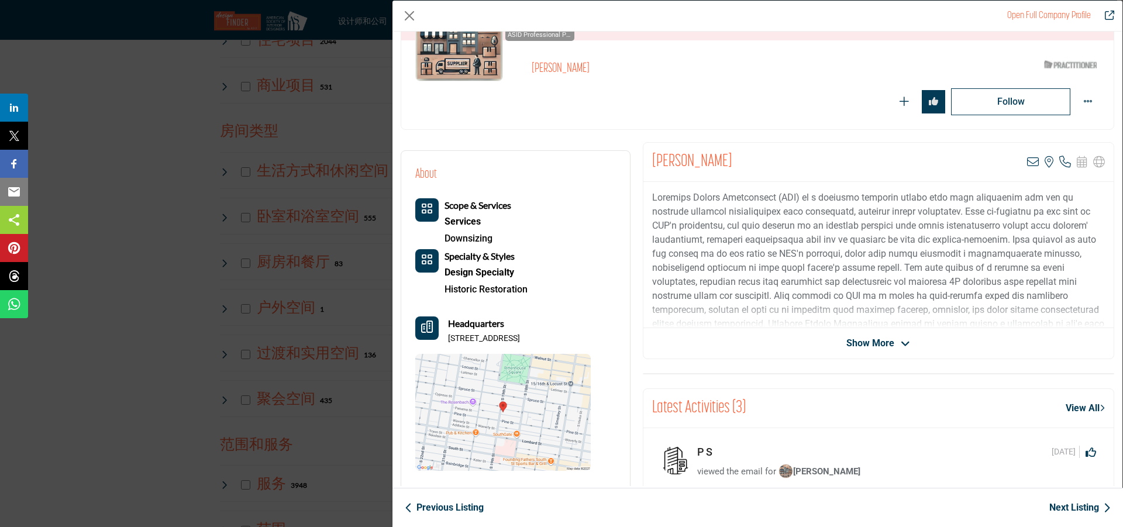
click at [629, 333] on div "About Scope & Services Services Downsizing 1 1" at bounding box center [516, 475] width 242 height 667
click at [502, 203] on b "Scope & Services" at bounding box center [477, 204] width 67 height 11
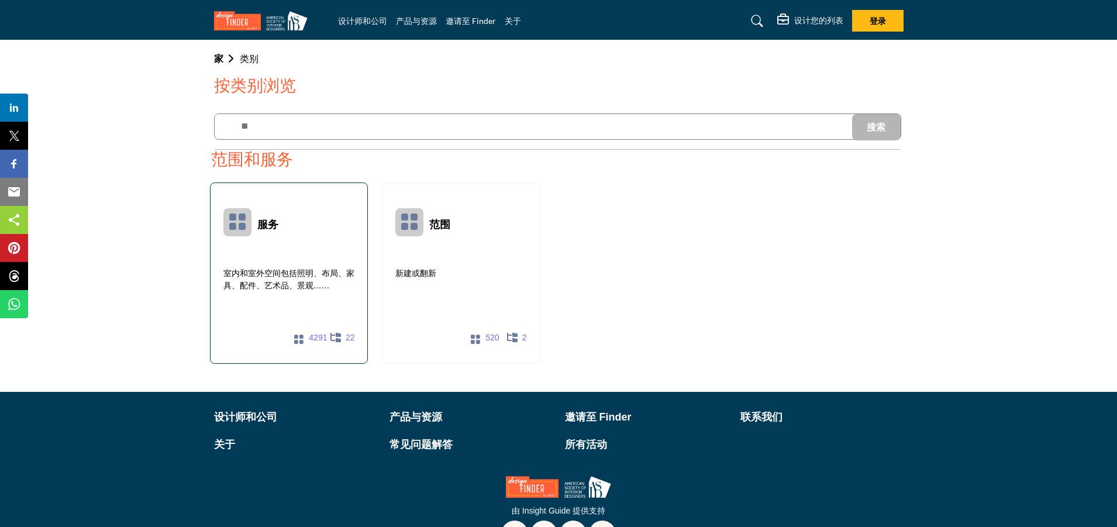
click at [347, 337] on font "22" at bounding box center [350, 337] width 9 height 9
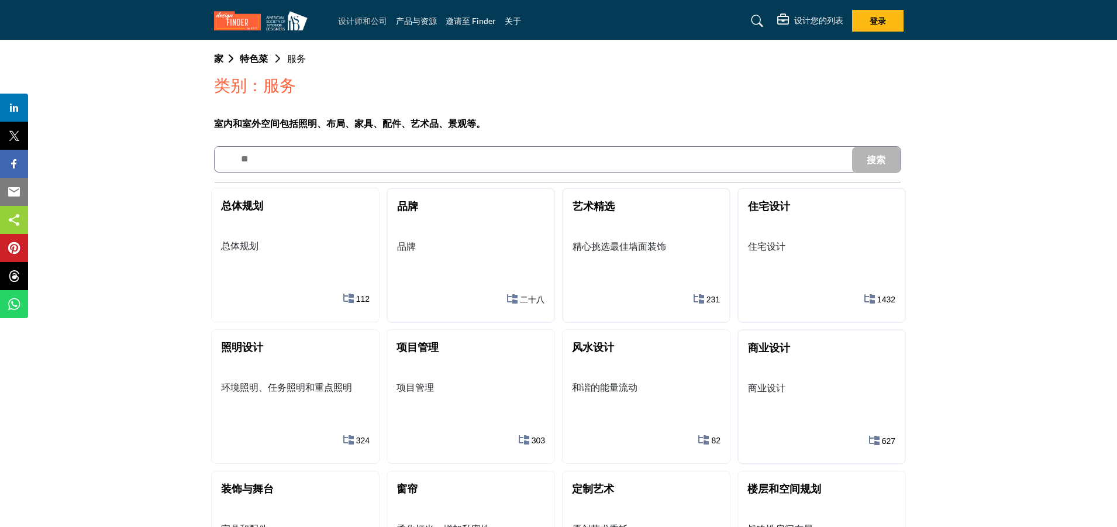
click at [368, 23] on font "设计师和公司" at bounding box center [362, 21] width 49 height 10
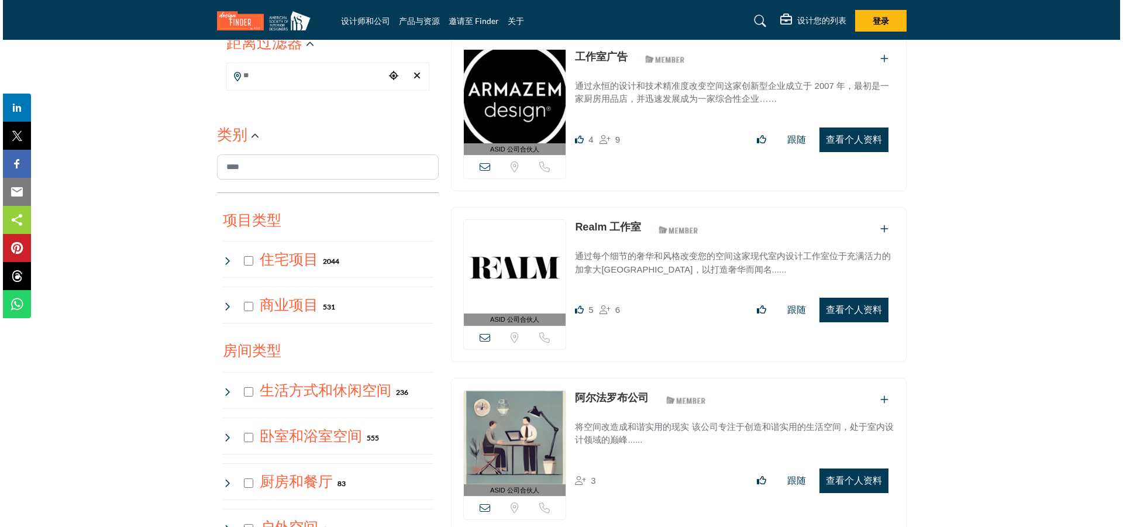
scroll to position [351, 0]
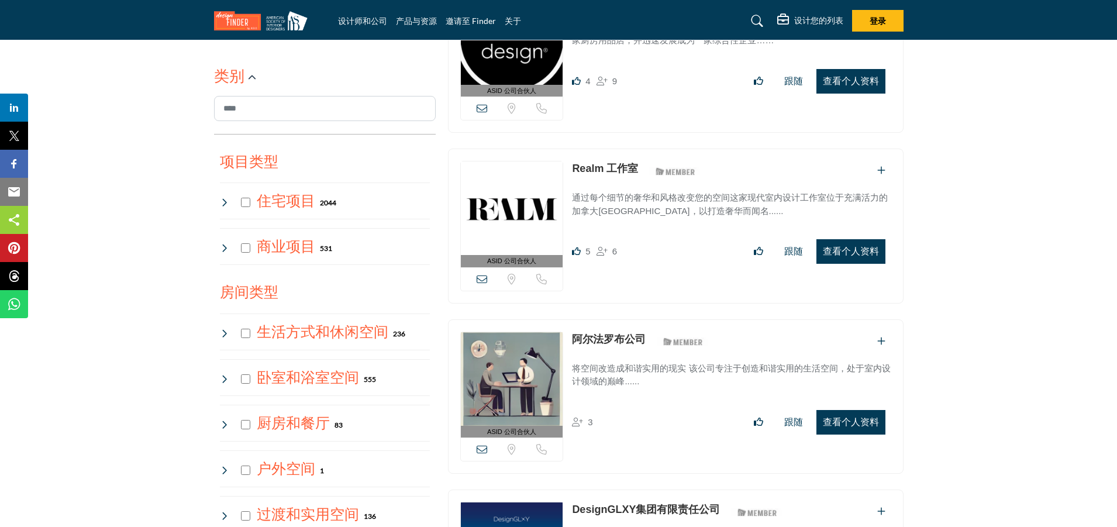
click at [879, 426] on button "查看个人资料" at bounding box center [850, 422] width 69 height 25
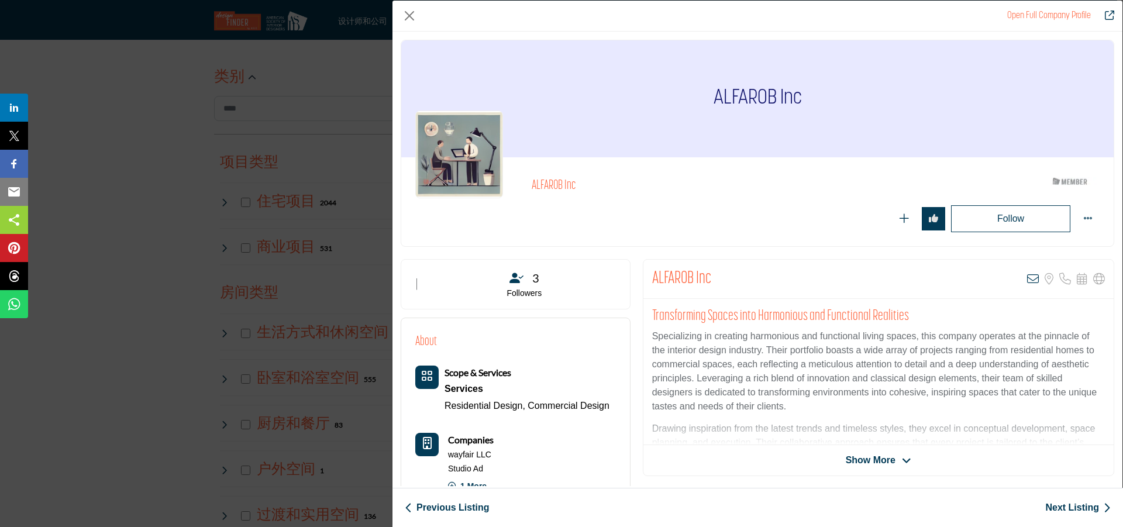
click at [891, 461] on span "Show More" at bounding box center [871, 460] width 50 height 14
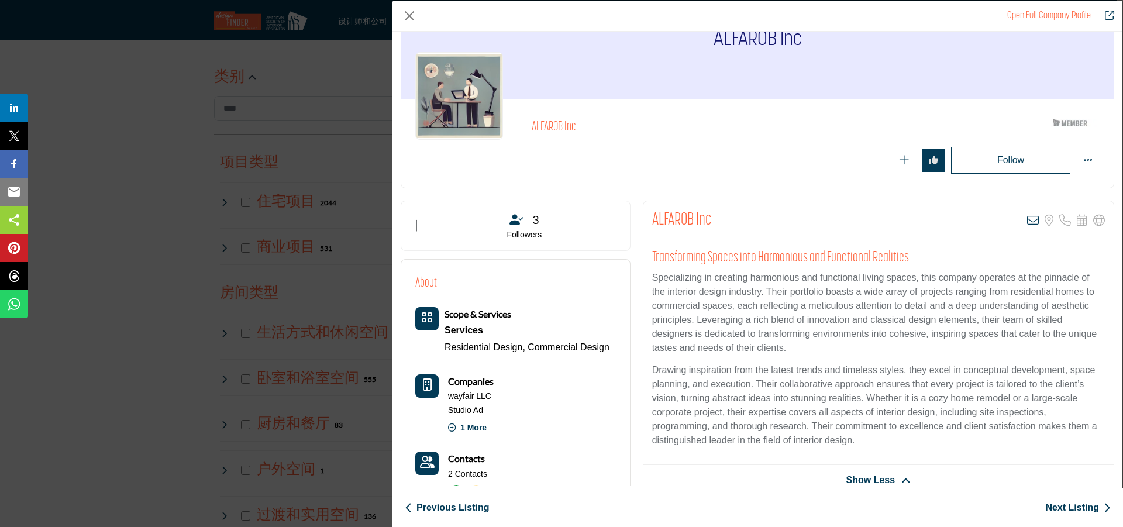
scroll to position [117, 0]
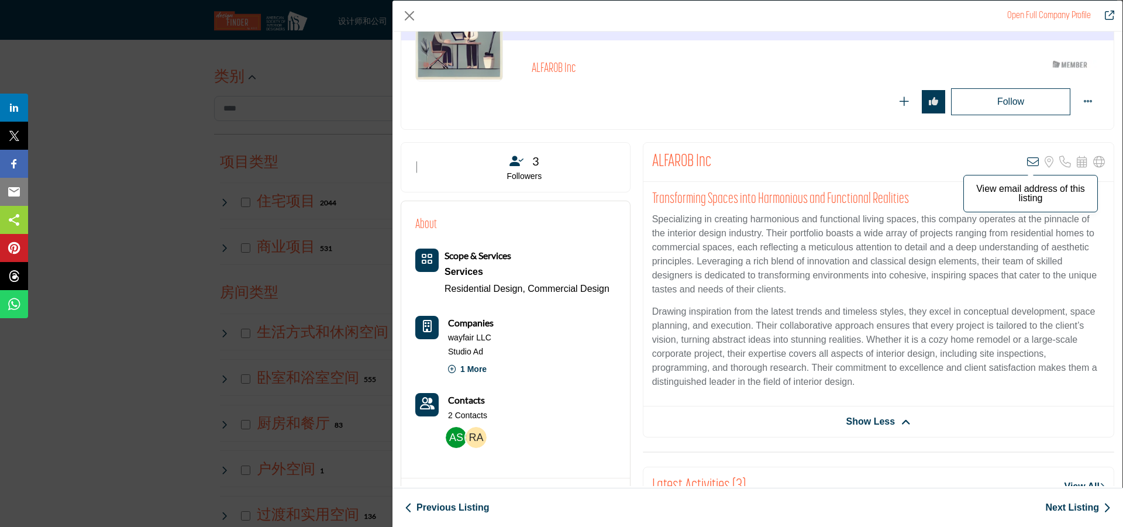
click at [1029, 165] on icon "公司数据模型" at bounding box center [1033, 162] width 12 height 12
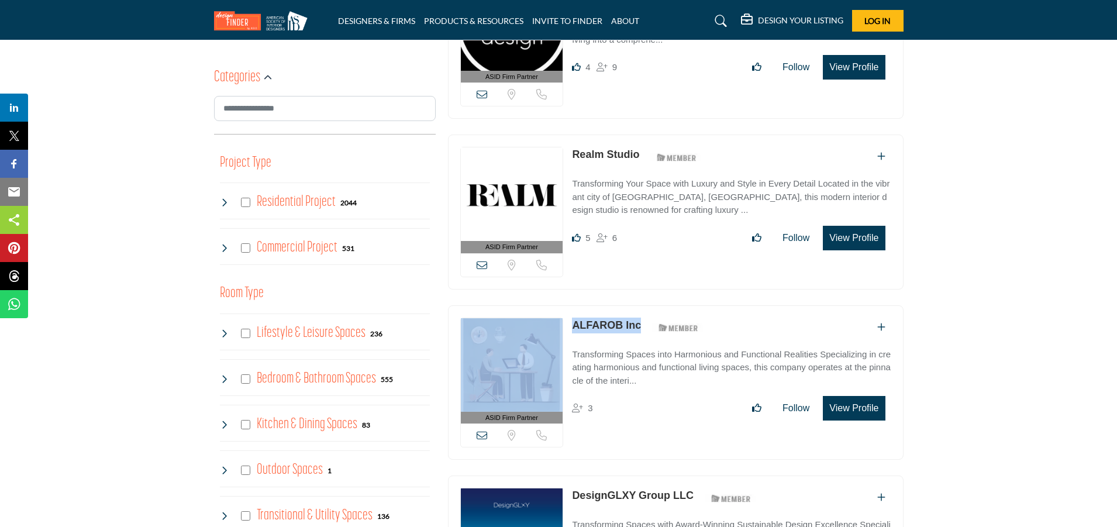
drag, startPoint x: 646, startPoint y: 323, endPoint x: 562, endPoint y: 326, distance: 84.3
click at [562, 326] on div "ASID Firm Partner ASID Firm Partners are design companies with ASID-qualified i…" at bounding box center [676, 382] width 456 height 155
copy div "Sorry, but we don't have a location for this listing Sorry, but we don't have a…"
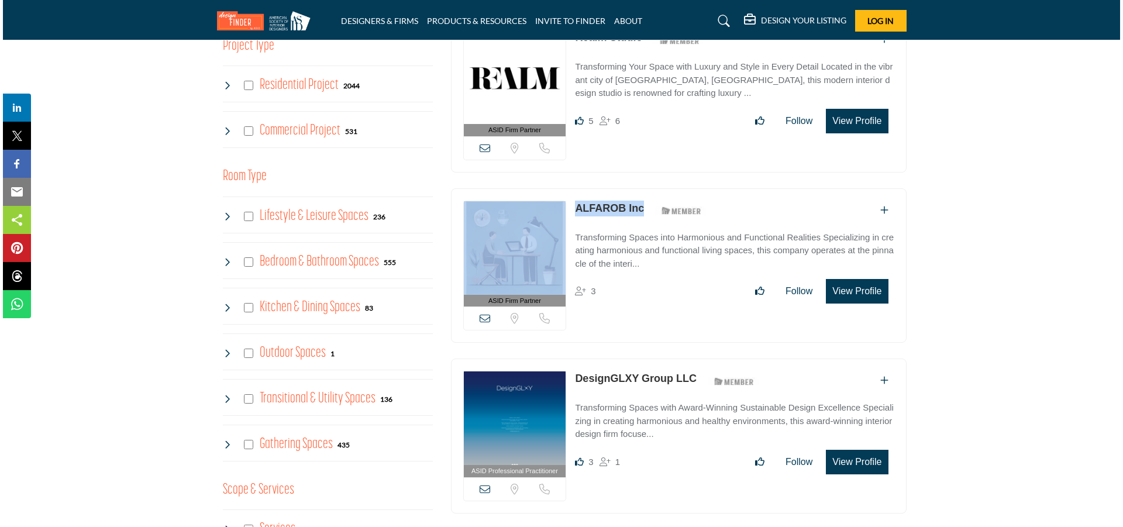
scroll to position [540, 0]
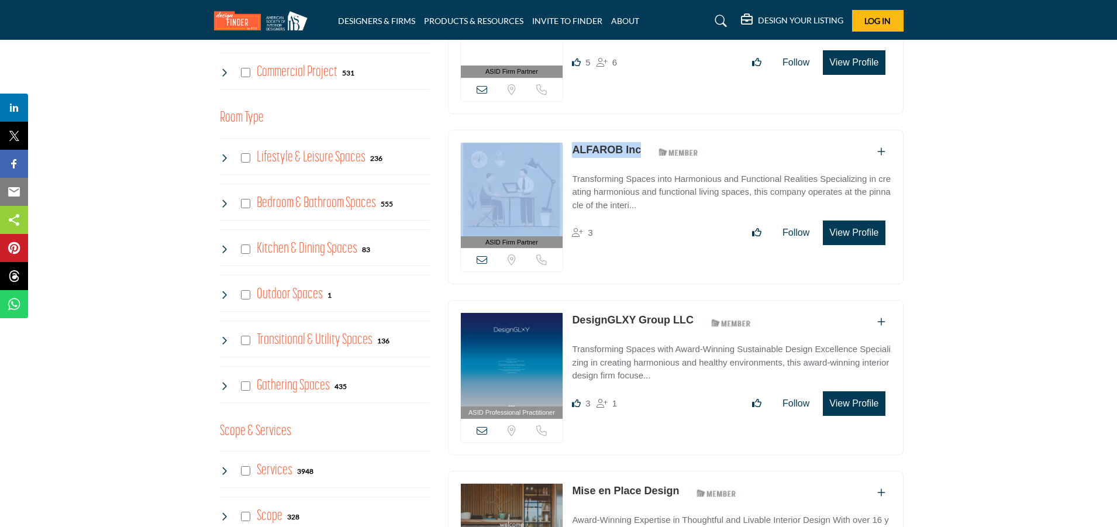
click at [867, 404] on button "View Profile" at bounding box center [854, 403] width 62 height 25
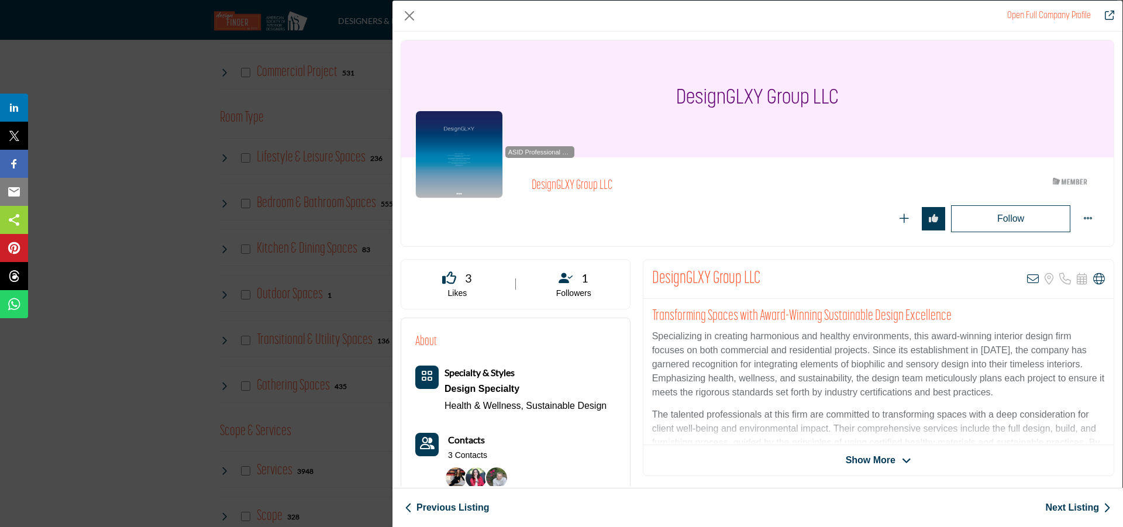
click at [902, 465] on icon "Company Data Modal" at bounding box center [906, 461] width 9 height 11
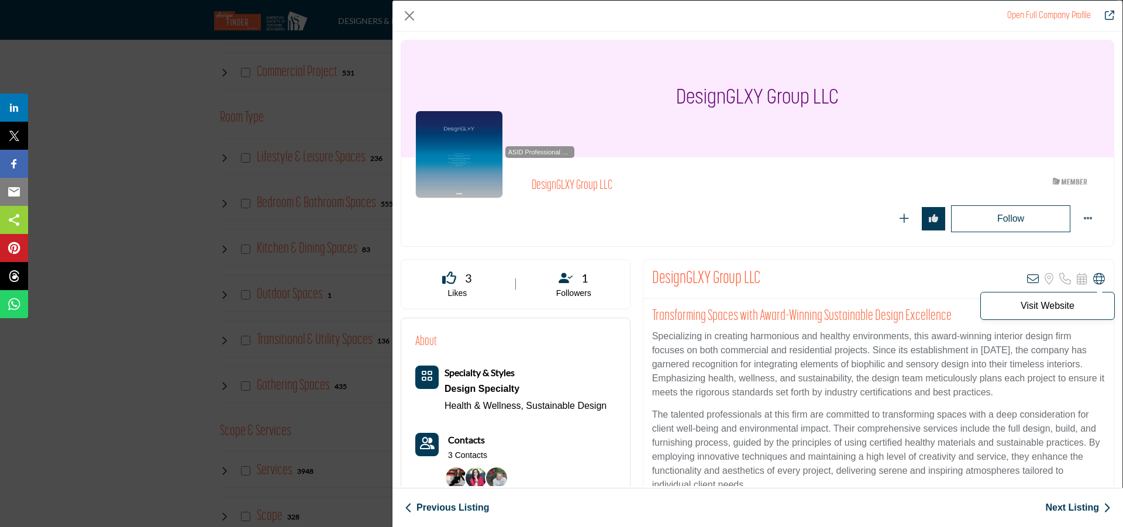
click at [1093, 279] on icon "Company Data Modal" at bounding box center [1099, 279] width 12 height 12
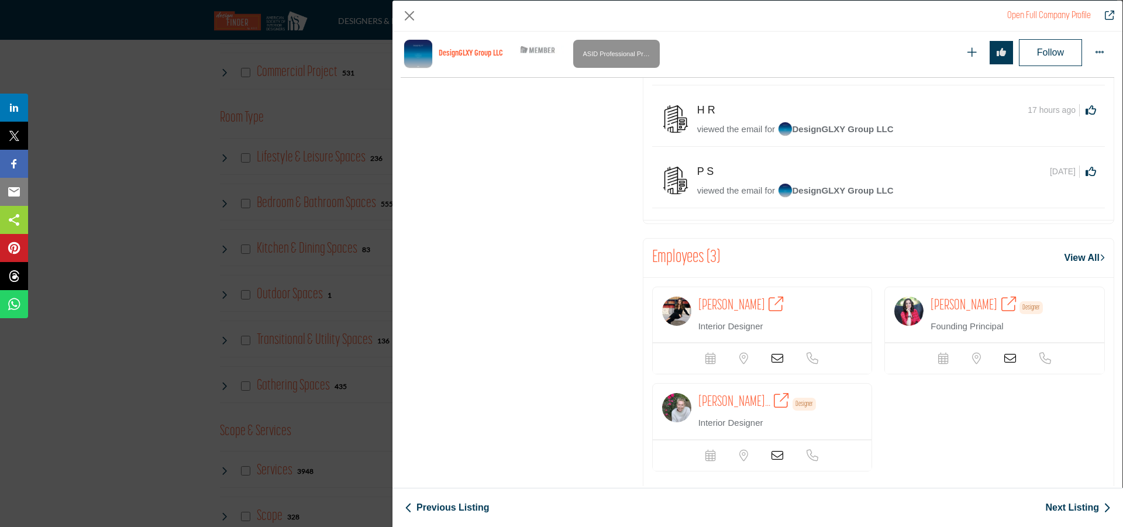
scroll to position [660, 0]
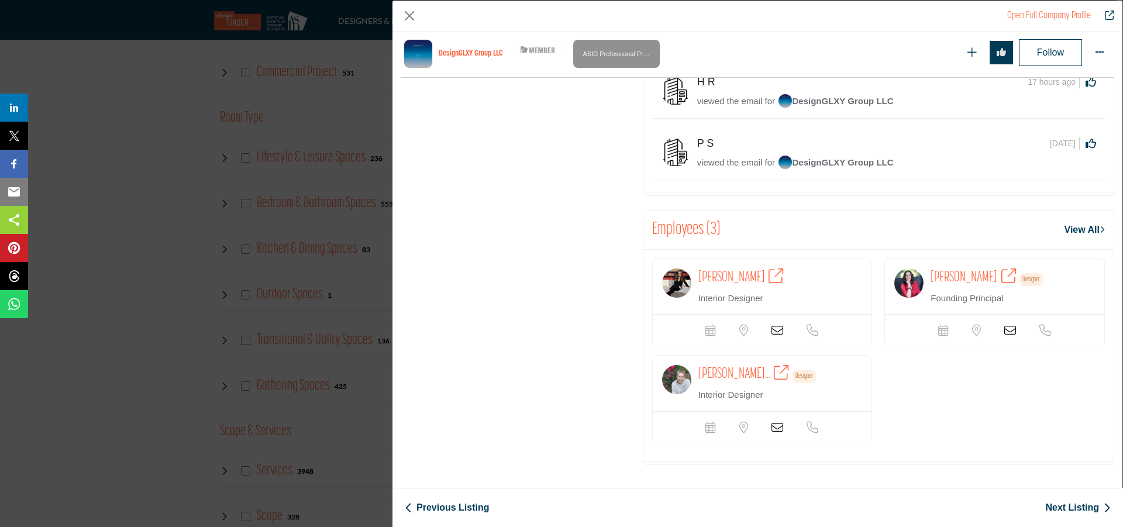
click at [715, 371] on span "Michelle Jacobso..." at bounding box center [734, 374] width 72 height 15
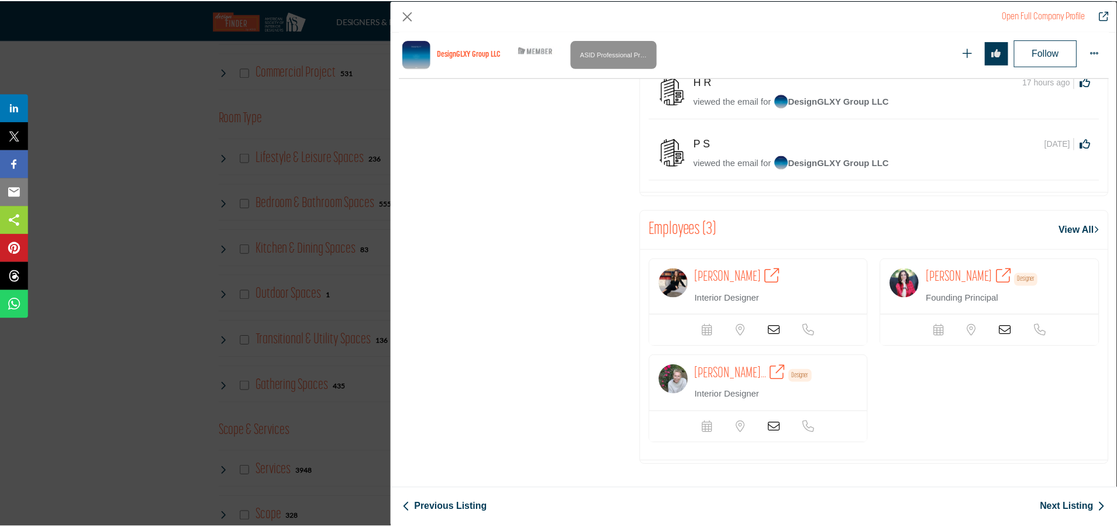
scroll to position [602, 0]
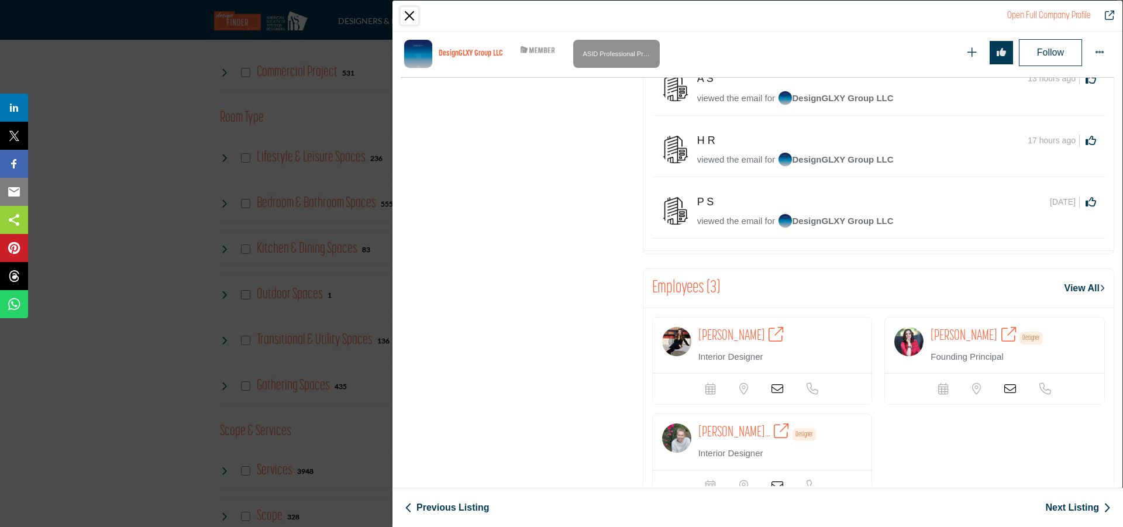
click at [415, 14] on button "Close" at bounding box center [410, 16] width 18 height 18
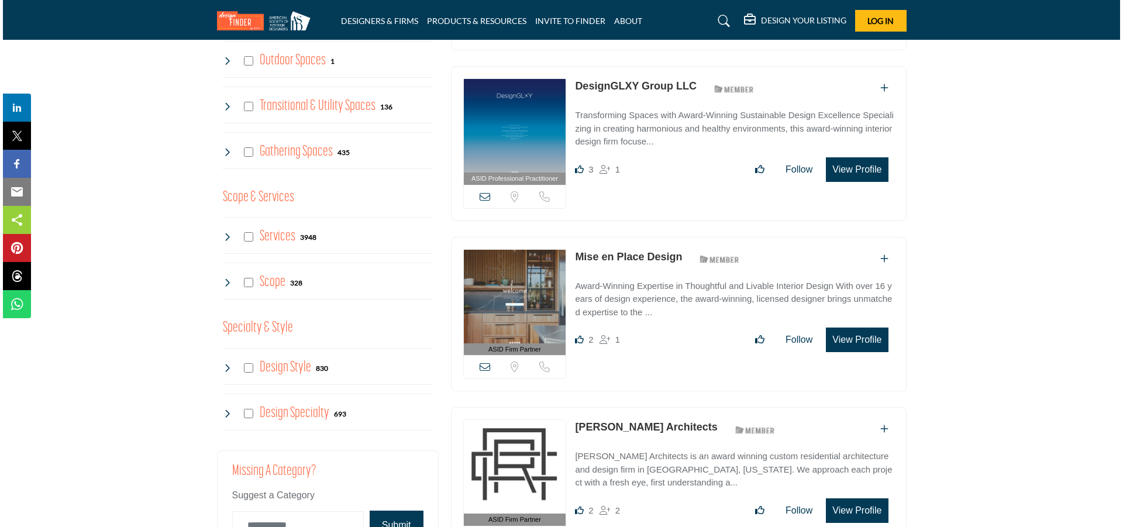
scroll to position [833, 0]
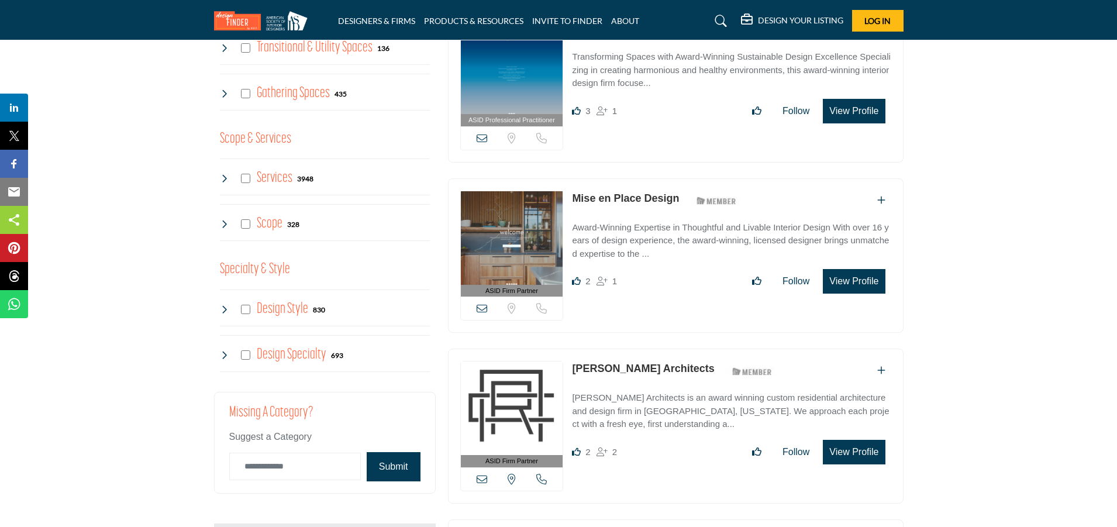
click at [869, 280] on button "View Profile" at bounding box center [854, 281] width 62 height 25
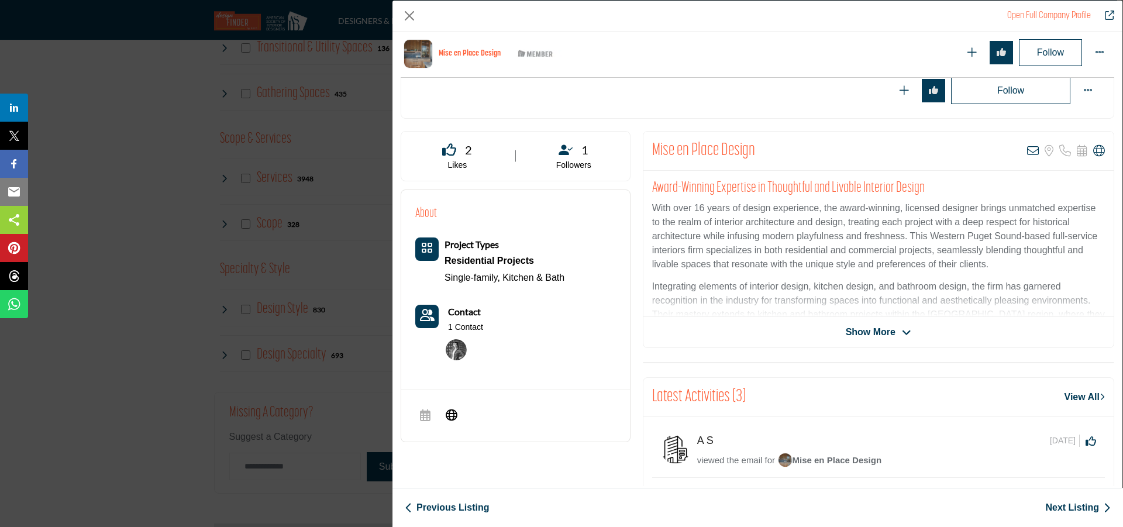
scroll to position [281, 0]
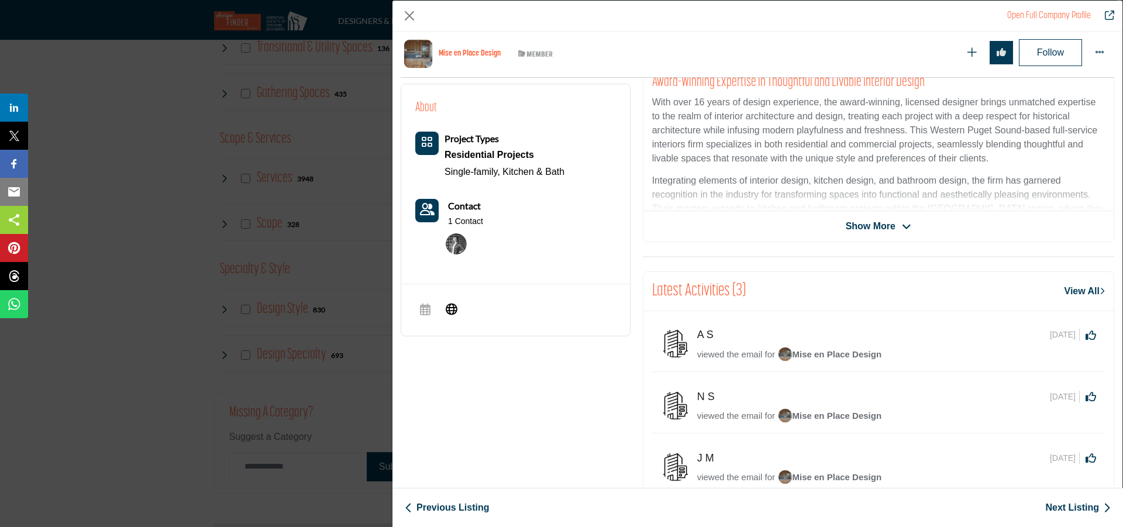
click at [902, 230] on icon "Company Data Modal" at bounding box center [906, 227] width 9 height 11
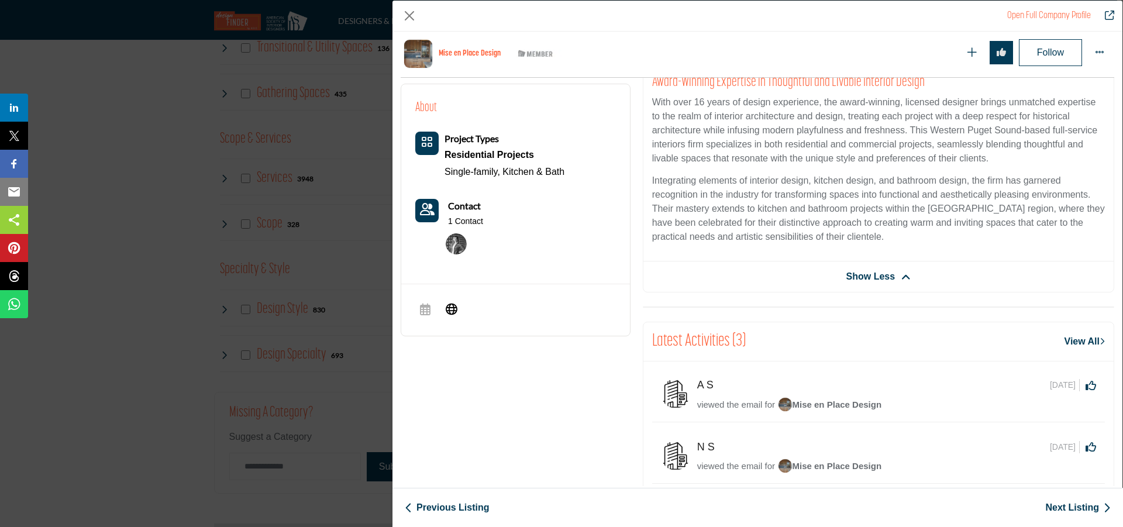
scroll to position [117, 0]
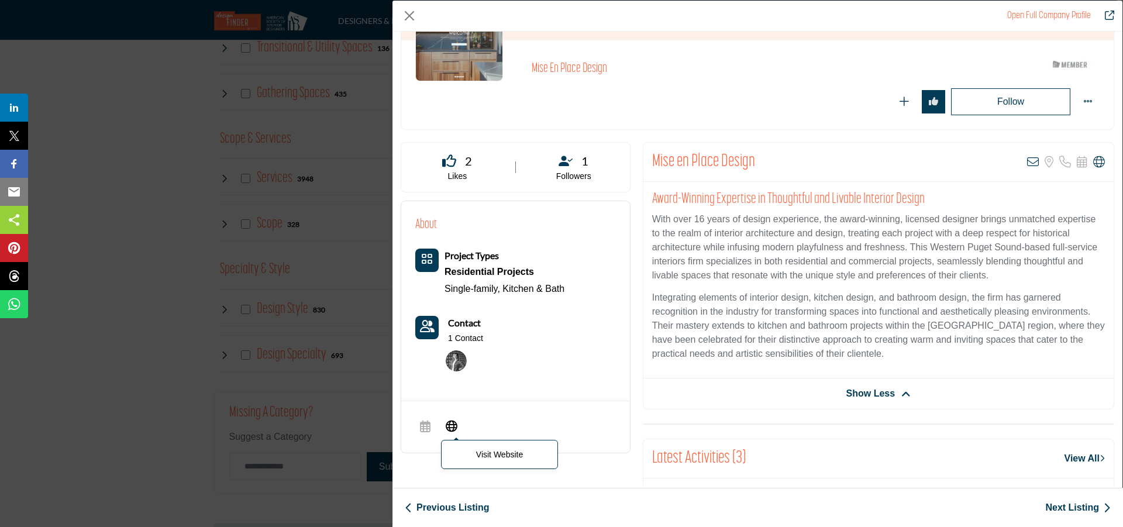
click at [450, 423] on icon "Company Data Modal" at bounding box center [452, 425] width 12 height 14
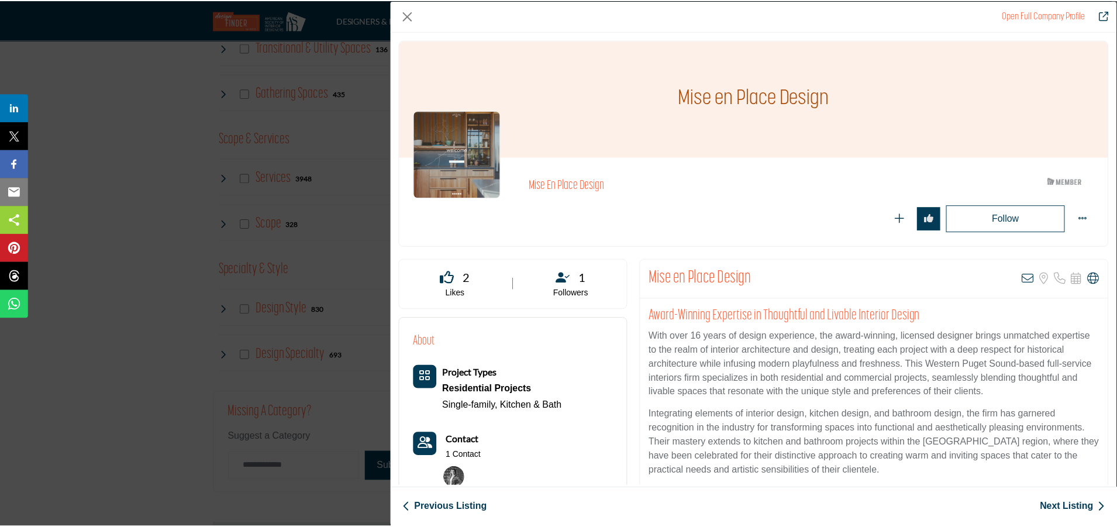
scroll to position [58, 0]
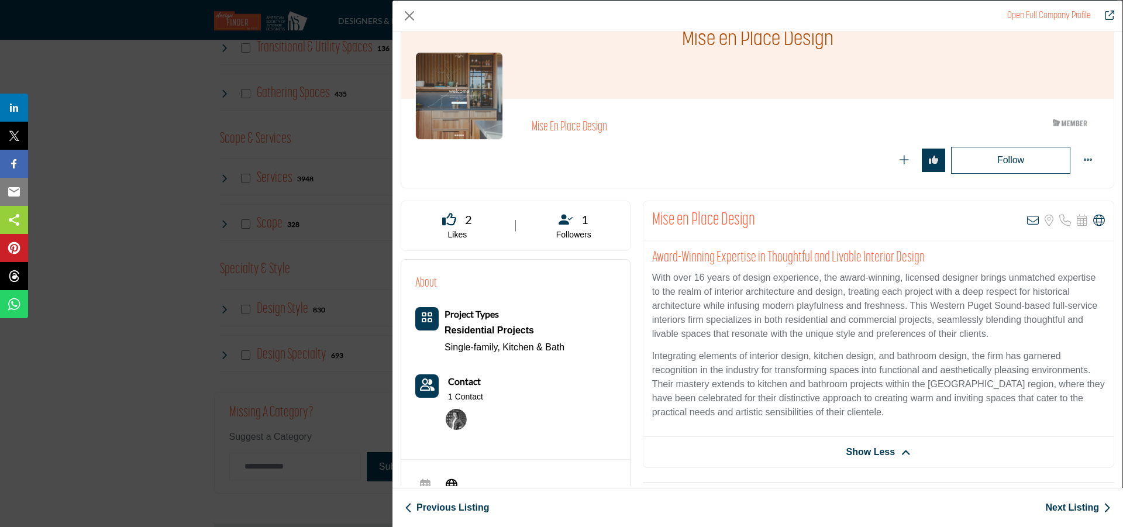
click at [885, 215] on div "Mise en Place Design View email address of this listing Sorry, but we don't hav…" at bounding box center [878, 220] width 470 height 39
click at [236, 238] on div "Open Full Company Profile Mise en Place Design ASID Member who supports and imp…" at bounding box center [561, 263] width 1123 height 527
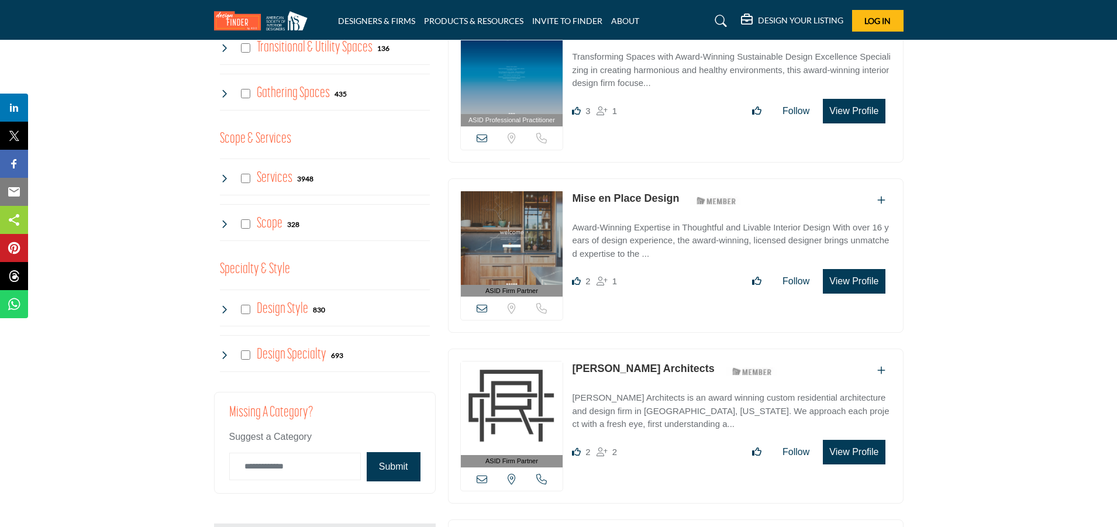
click at [304, 325] on div "Design Style 830" at bounding box center [325, 307] width 210 height 37
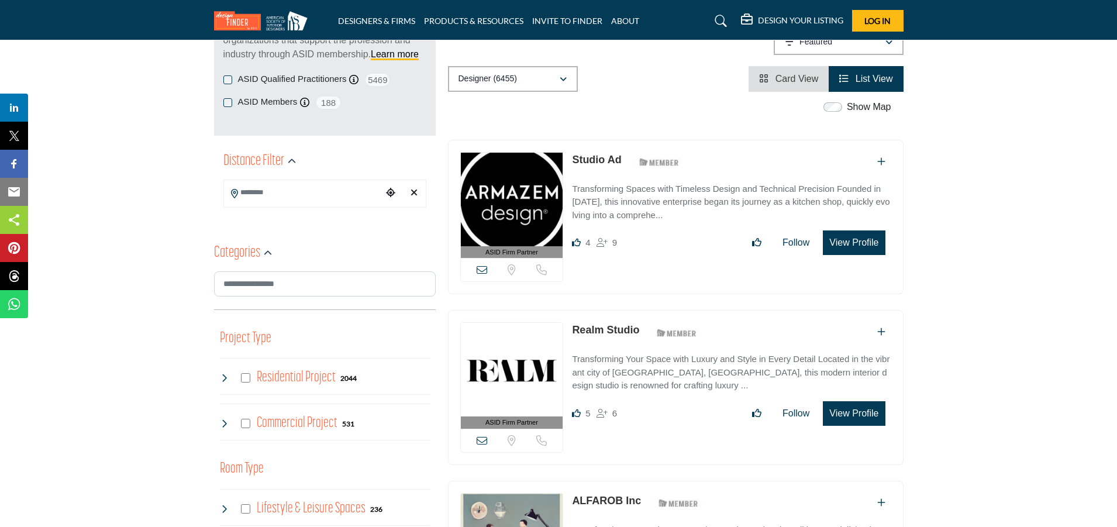
scroll to position [131, 0]
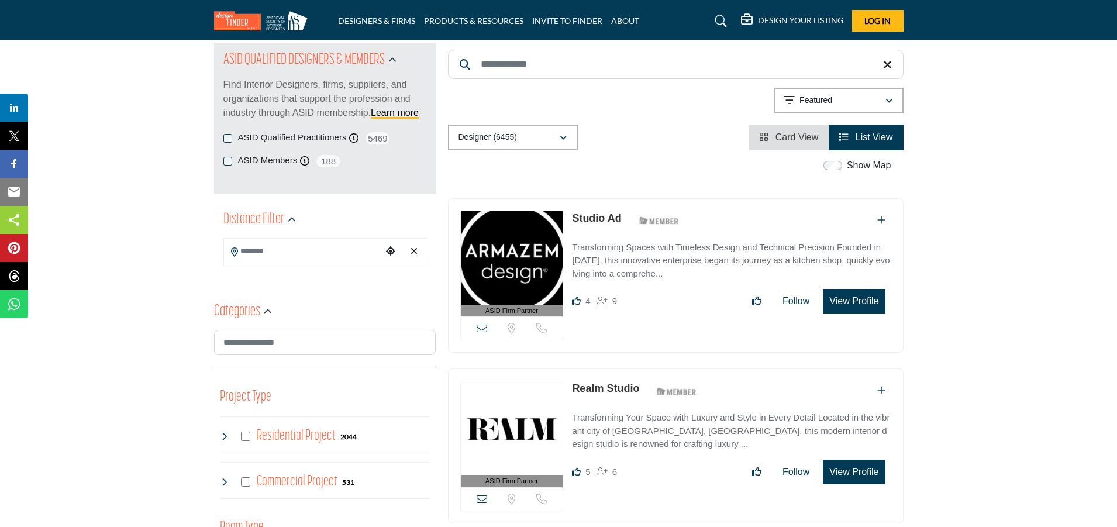
click at [268, 162] on label "ASID Members" at bounding box center [268, 160] width 60 height 13
click at [305, 163] on icon at bounding box center [304, 160] width 9 height 9
click at [309, 163] on icon at bounding box center [304, 160] width 9 height 9
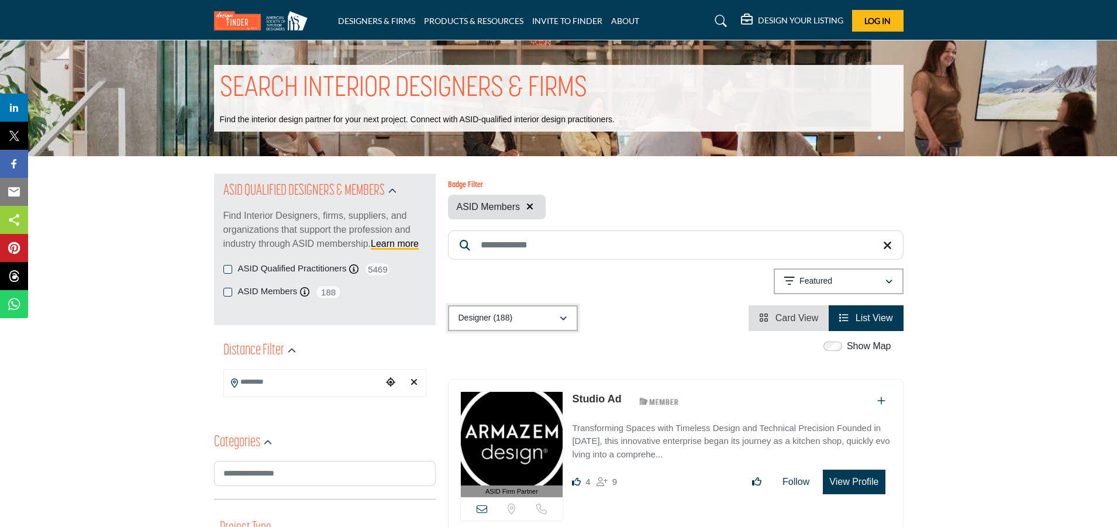
click at [528, 317] on div "Designer (188)" at bounding box center [508, 318] width 101 height 14
click at [502, 374] on b "(188)" at bounding box center [504, 376] width 19 height 10
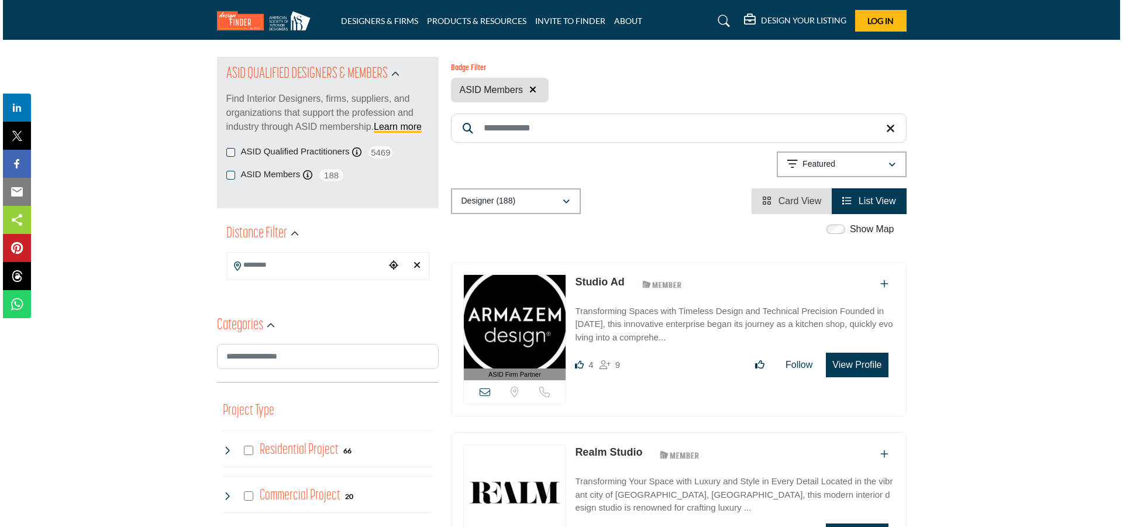
scroll to position [175, 0]
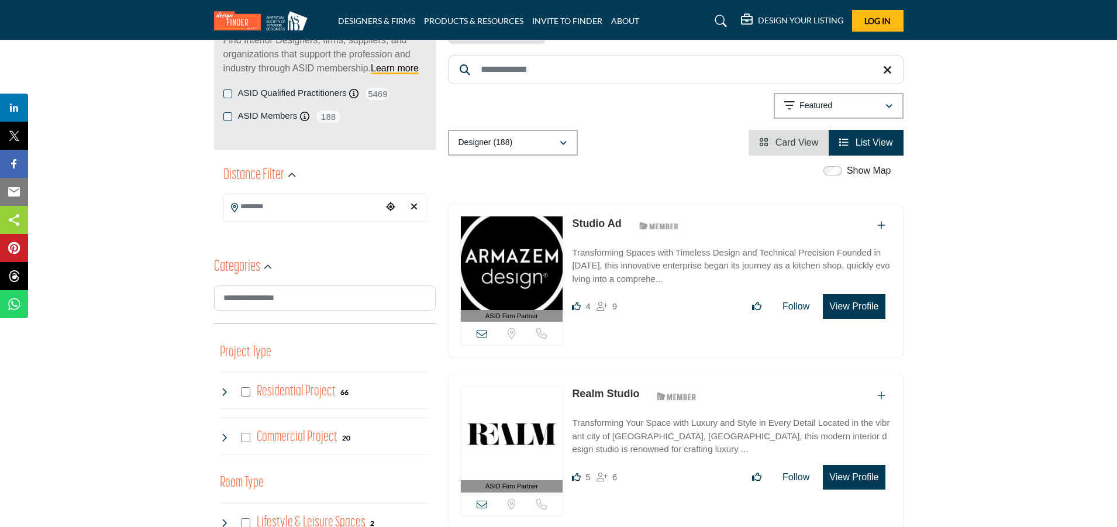
click at [861, 310] on button "View Profile" at bounding box center [854, 306] width 62 height 25
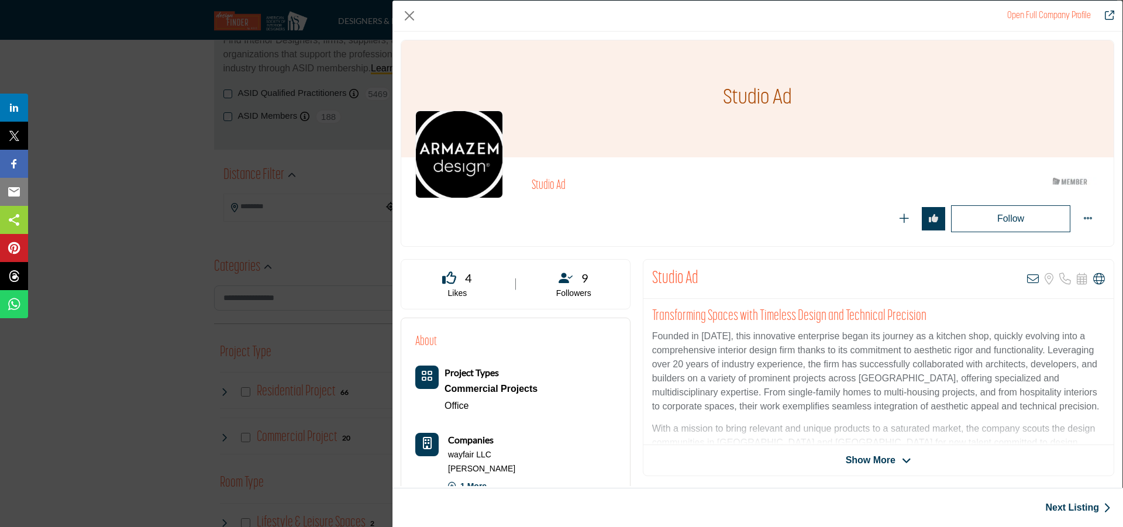
scroll to position [281, 0]
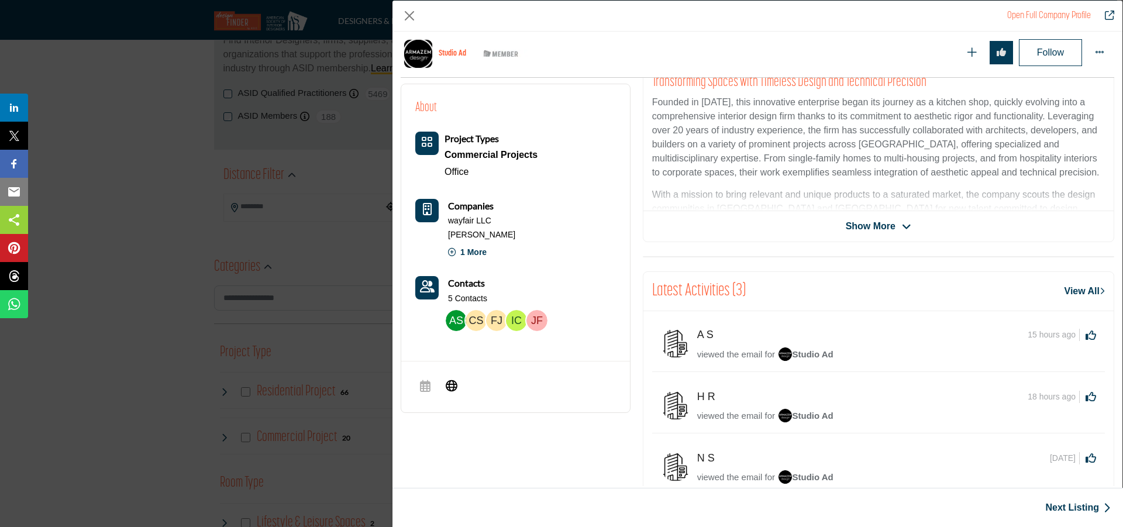
click at [902, 230] on icon "Company Data Modal" at bounding box center [906, 227] width 9 height 11
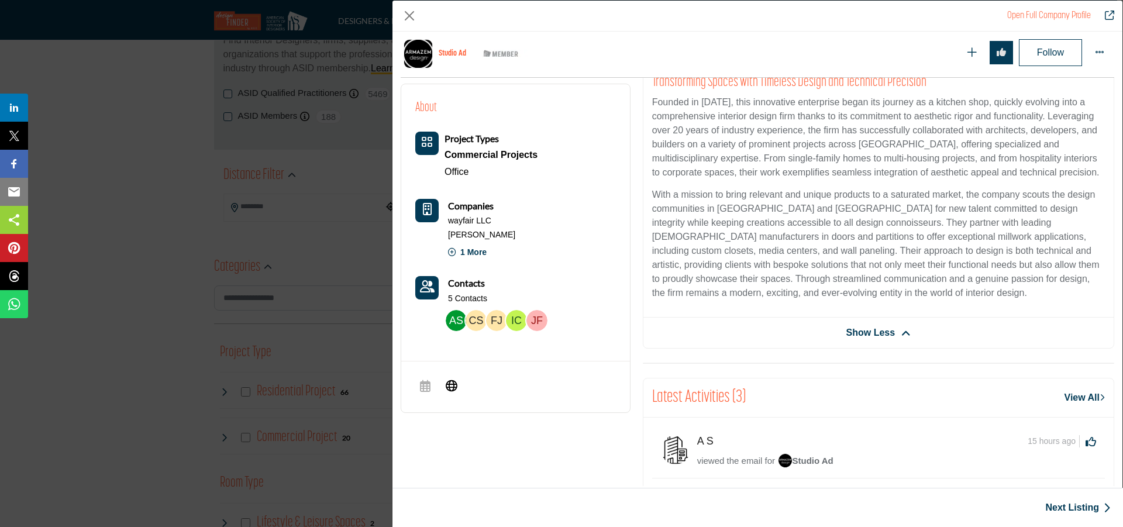
scroll to position [340, 0]
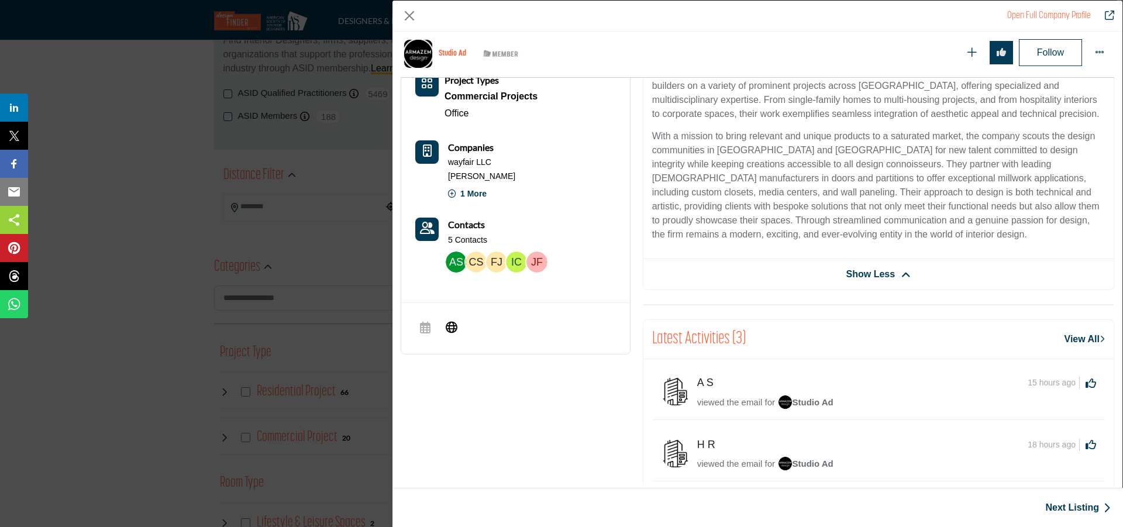
click at [727, 402] on span "viewed the email for" at bounding box center [736, 402] width 78 height 10
click at [661, 398] on img "Company Data Modal" at bounding box center [675, 391] width 29 height 29
click at [779, 403] on img "Company Data Modal" at bounding box center [785, 402] width 15 height 15
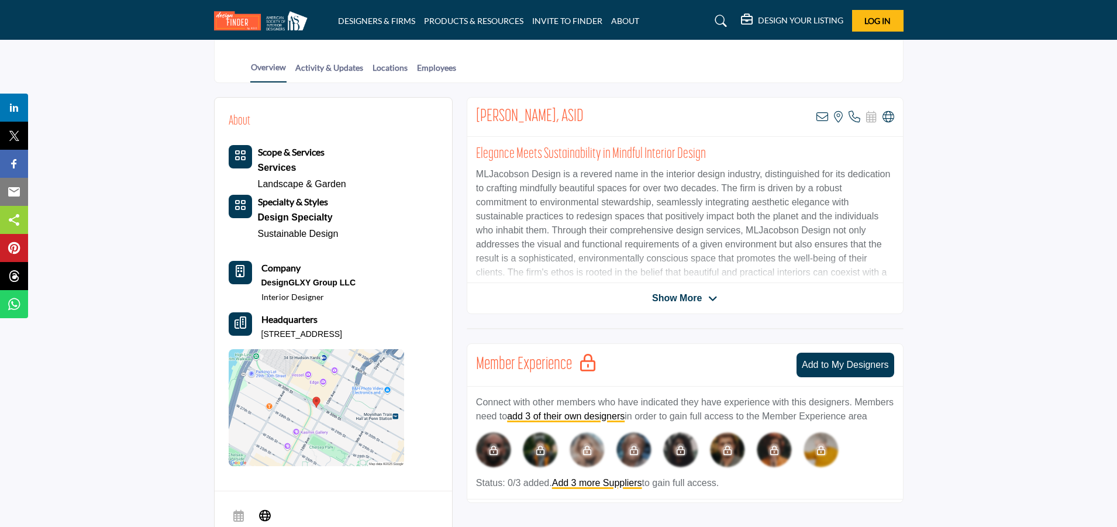
scroll to position [175, 0]
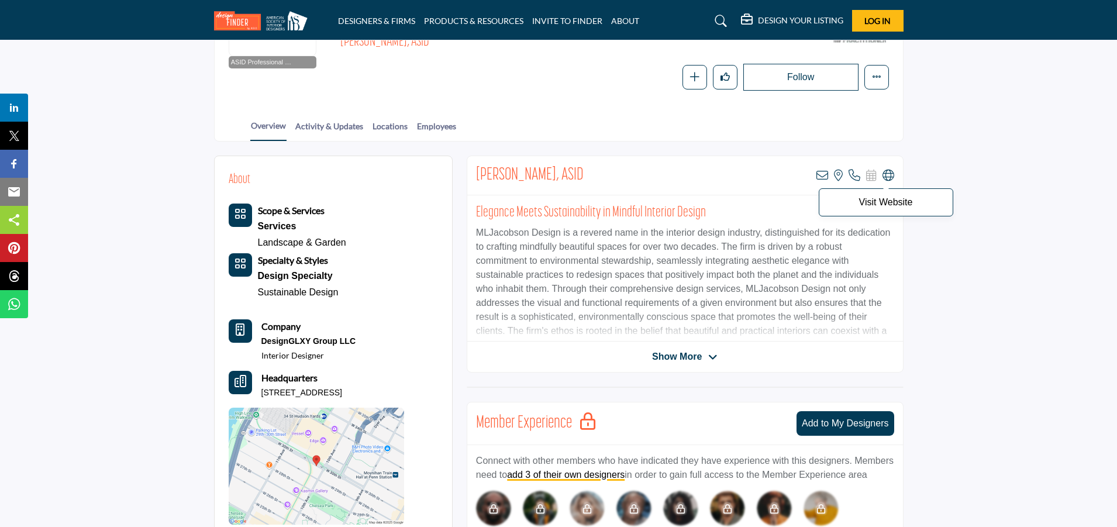
click at [888, 177] on icon at bounding box center [888, 176] width 12 height 12
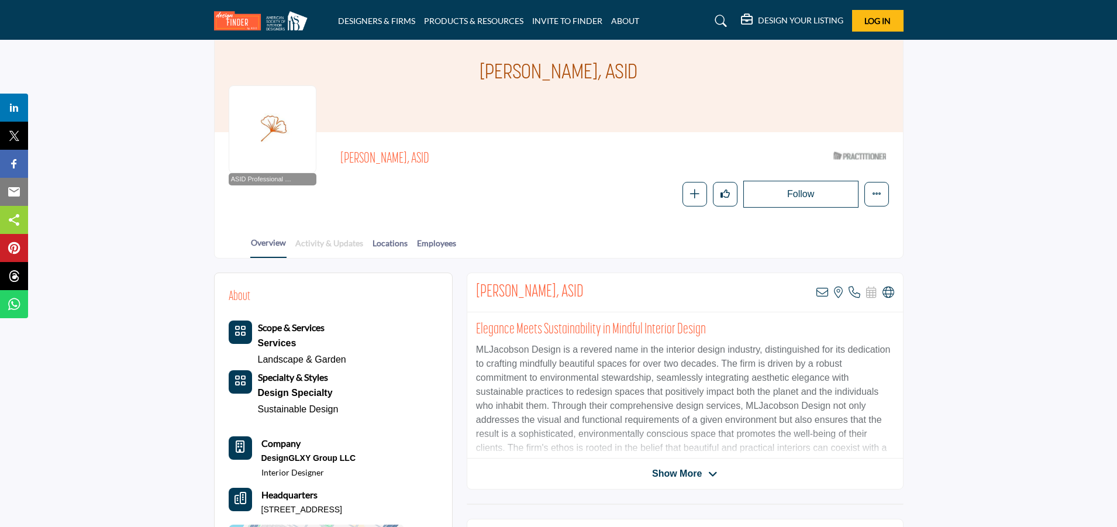
click at [320, 244] on link "Activity & Updates" at bounding box center [329, 247] width 69 height 20
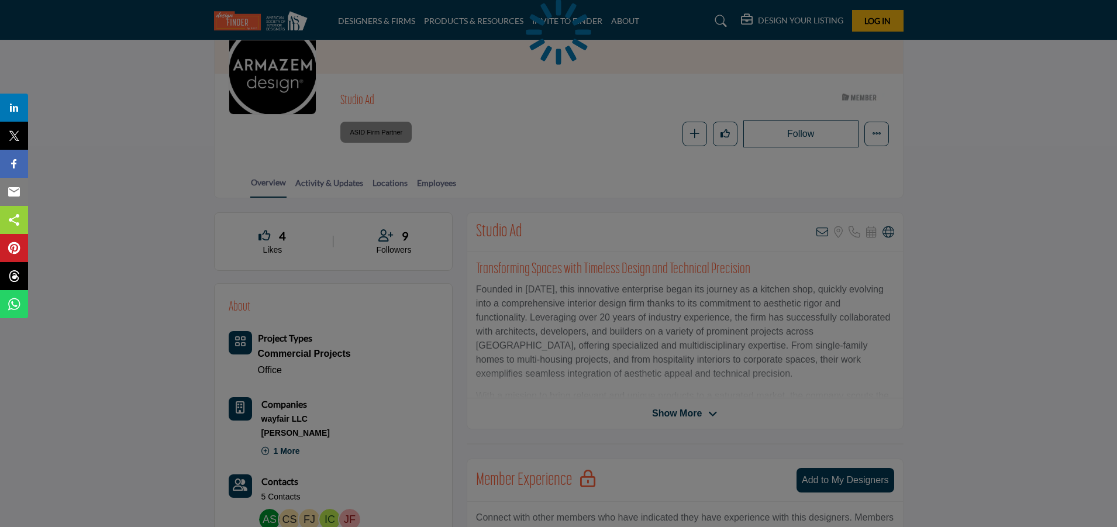
scroll to position [292, 0]
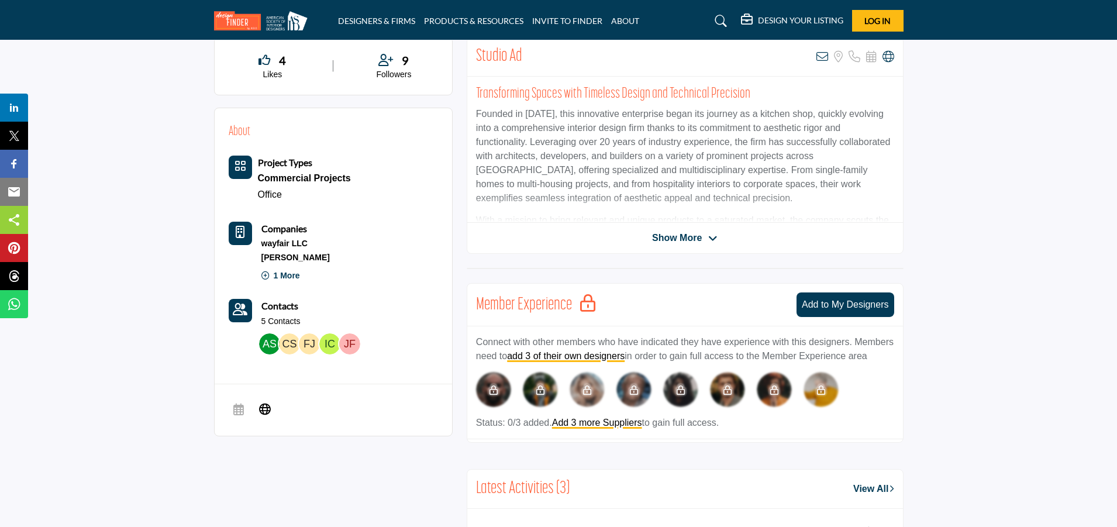
click at [708, 237] on span "Show More" at bounding box center [684, 238] width 65 height 14
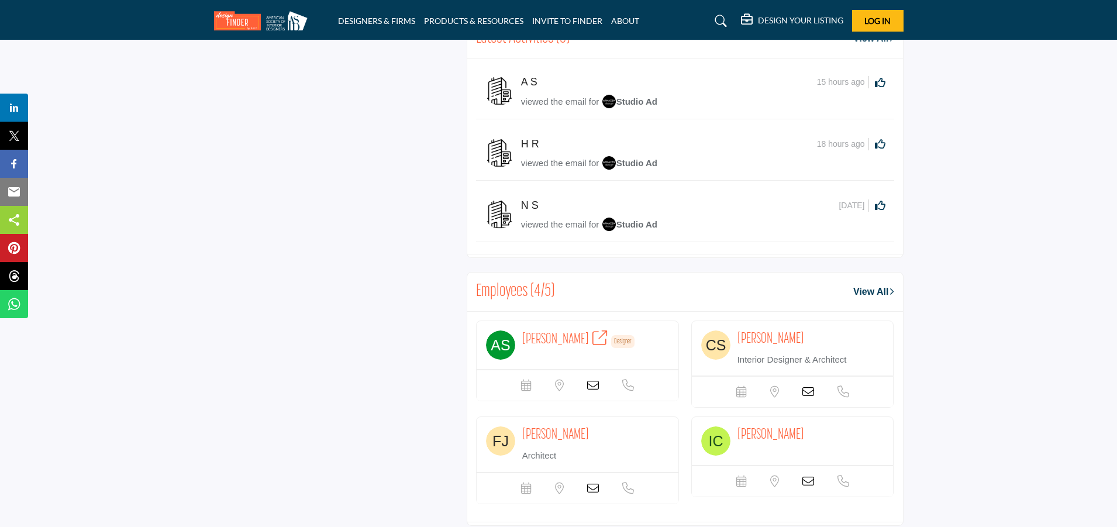
scroll to position [936, 0]
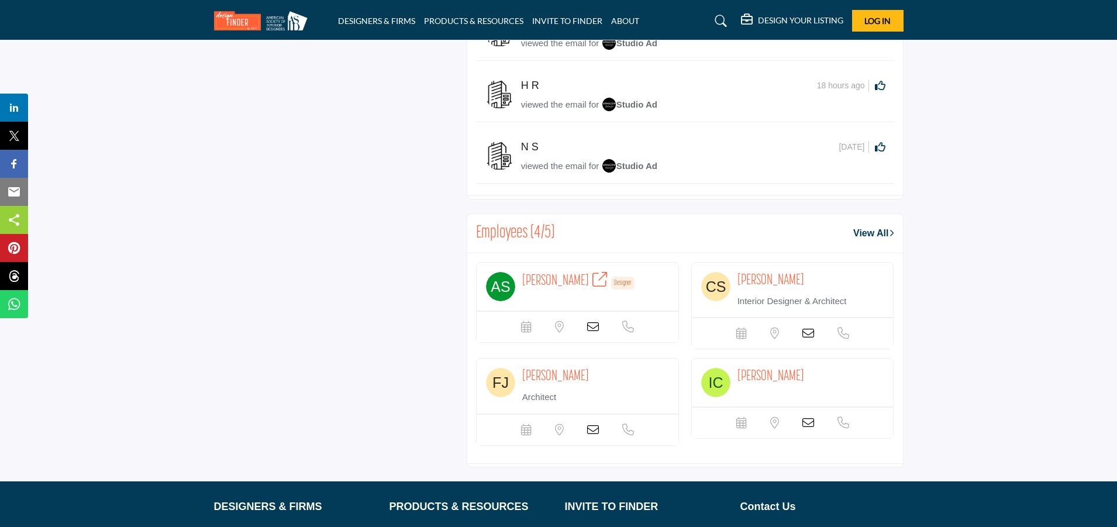
click at [591, 321] on icon at bounding box center [593, 327] width 12 height 12
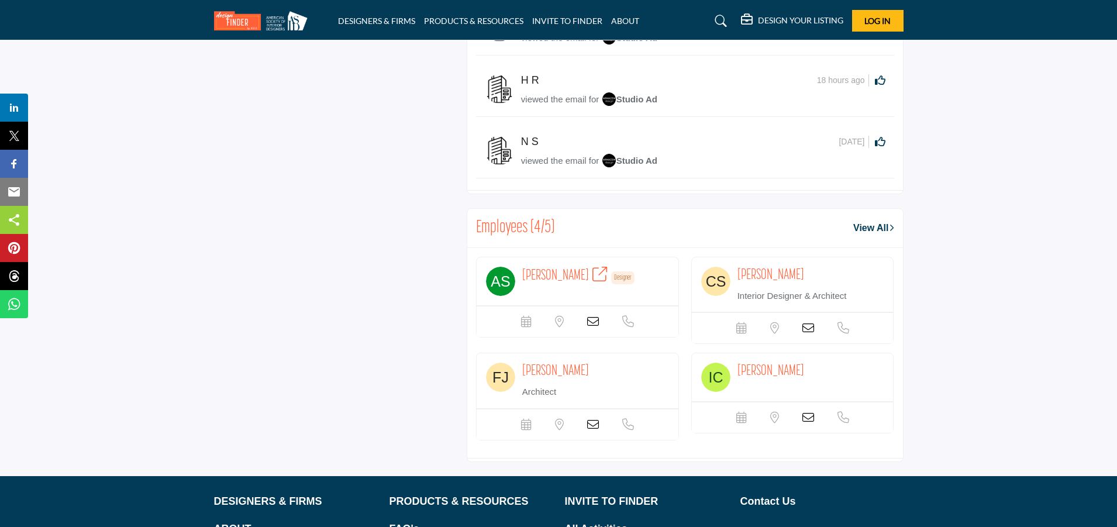
scroll to position [865, 0]
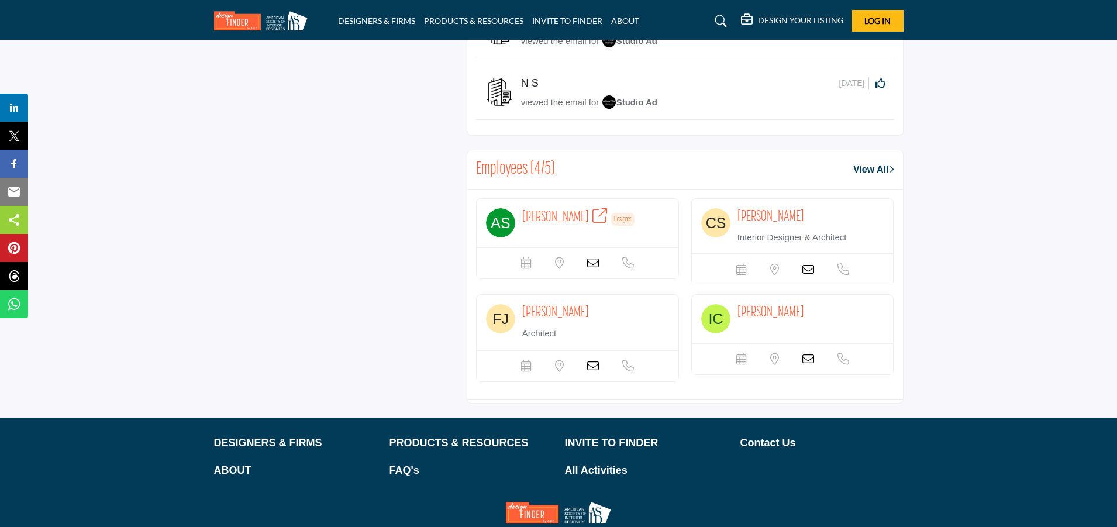
click at [863, 164] on link "View All" at bounding box center [873, 170] width 40 height 14
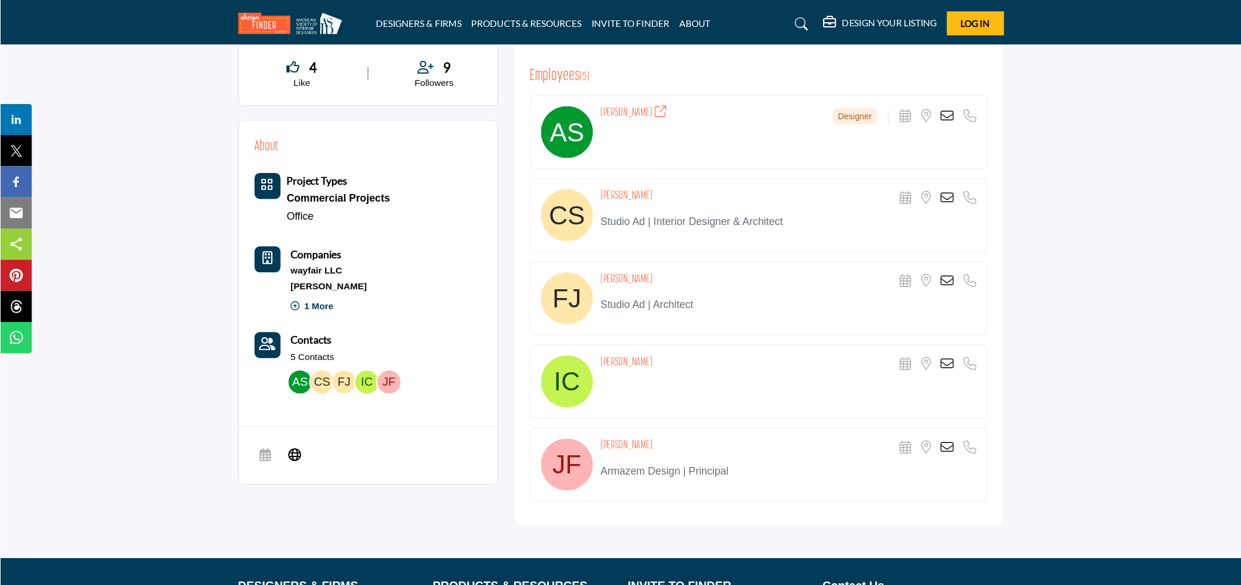
scroll to position [234, 0]
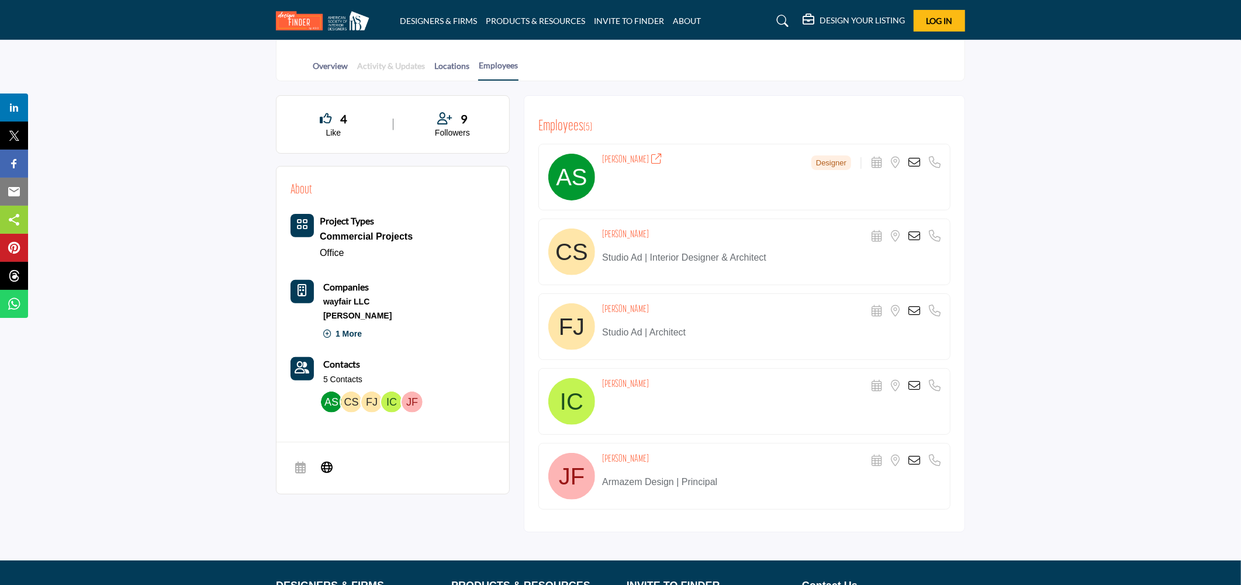
click at [393, 64] on link "Activity & Updates" at bounding box center [391, 70] width 69 height 20
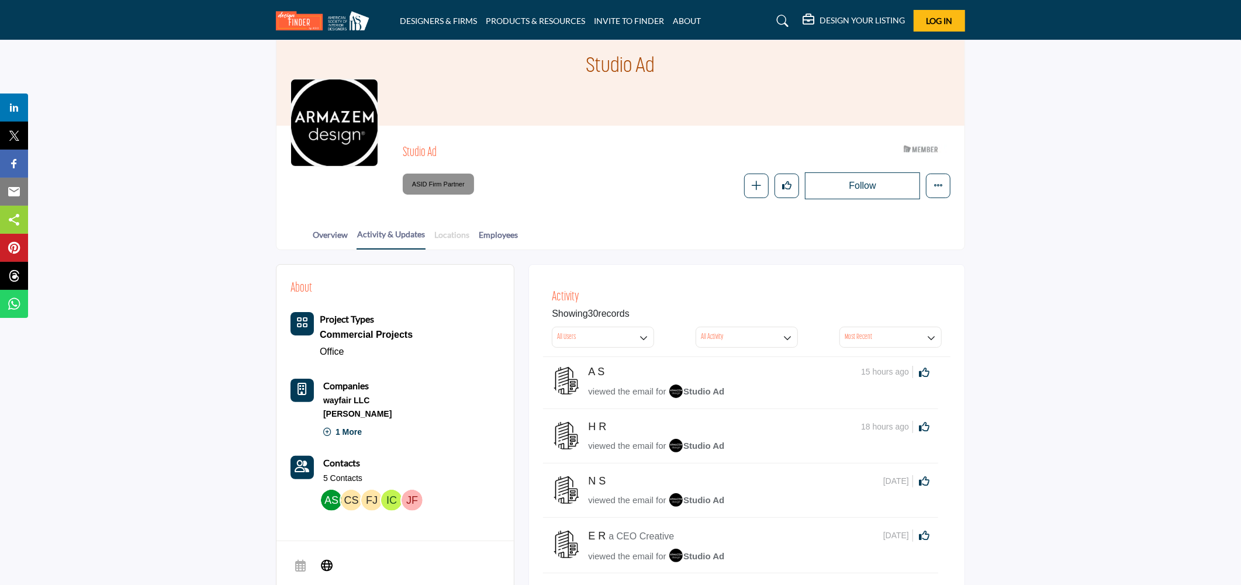
click at [457, 232] on link "Locations" at bounding box center [452, 239] width 36 height 20
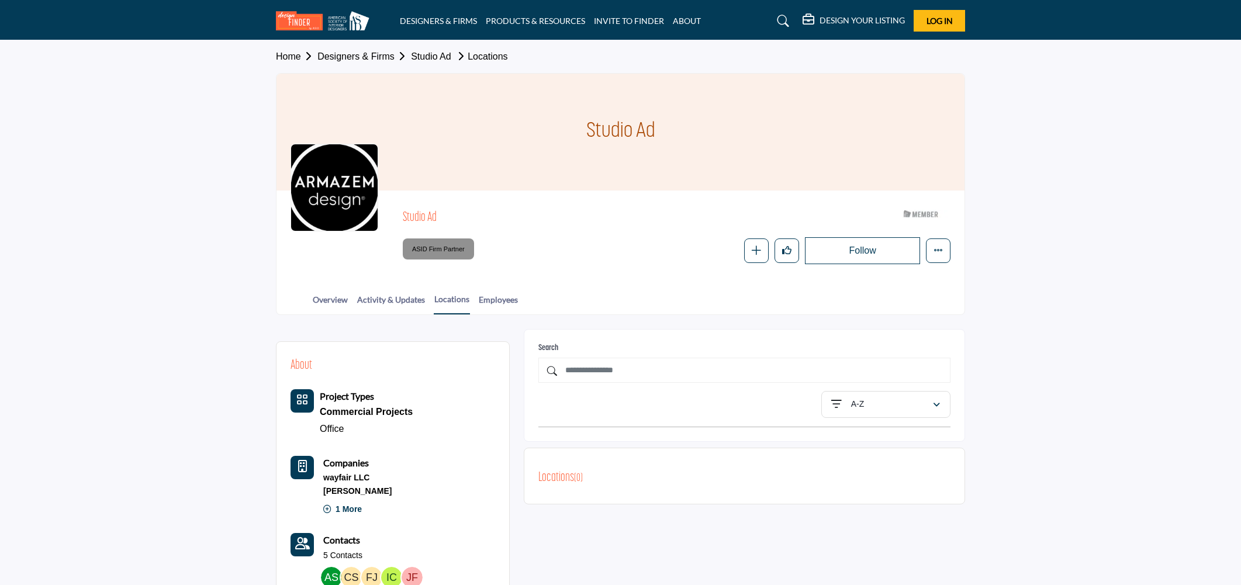
scroll to position [130, 0]
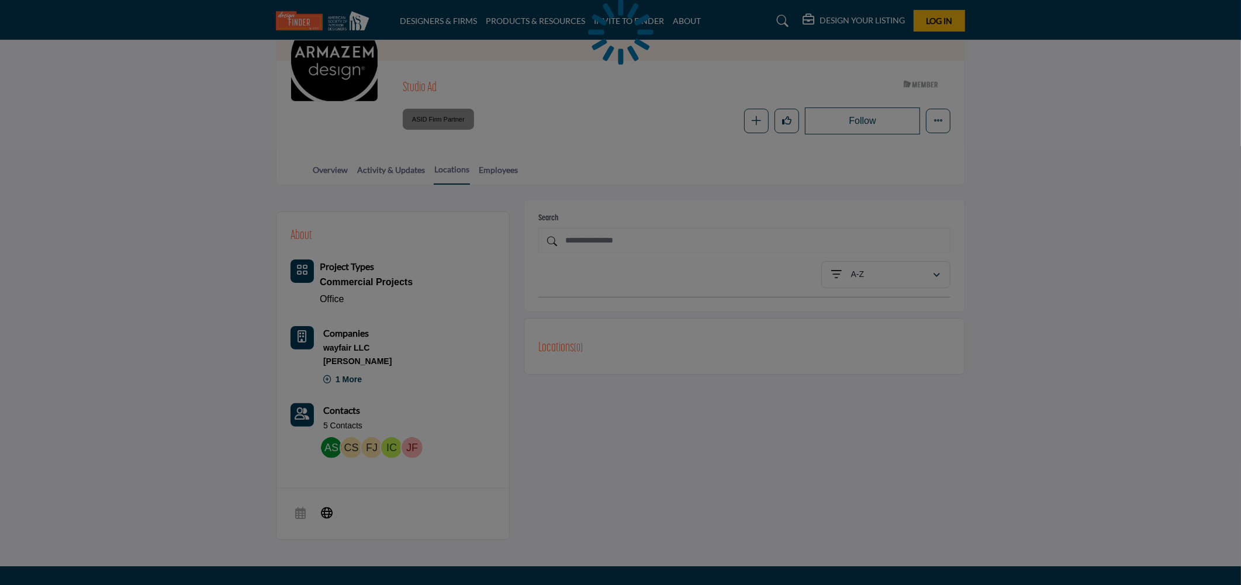
click at [330, 170] on div at bounding box center [620, 292] width 1241 height 585
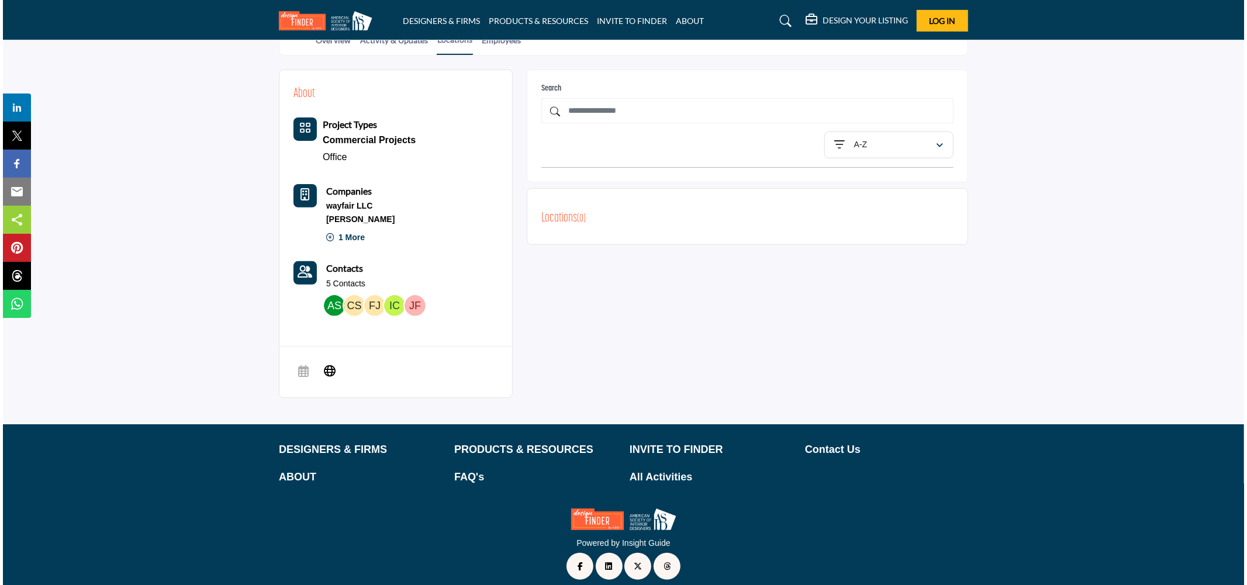
scroll to position [270, 0]
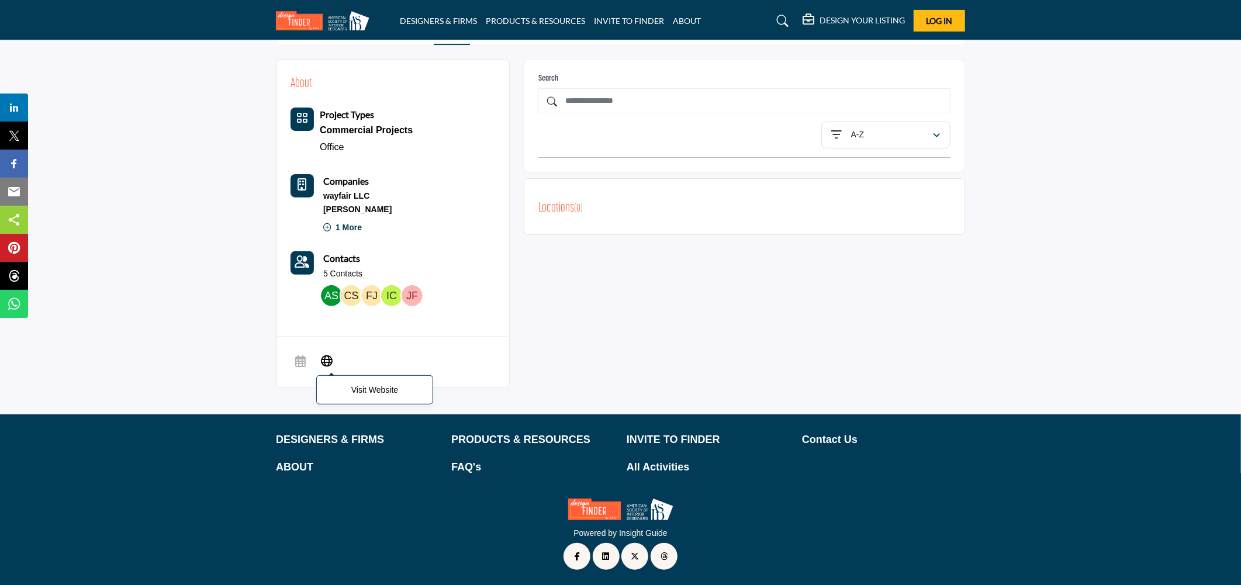
click at [329, 361] on icon at bounding box center [327, 361] width 12 height 14
click at [358, 294] on img at bounding box center [351, 295] width 21 height 21
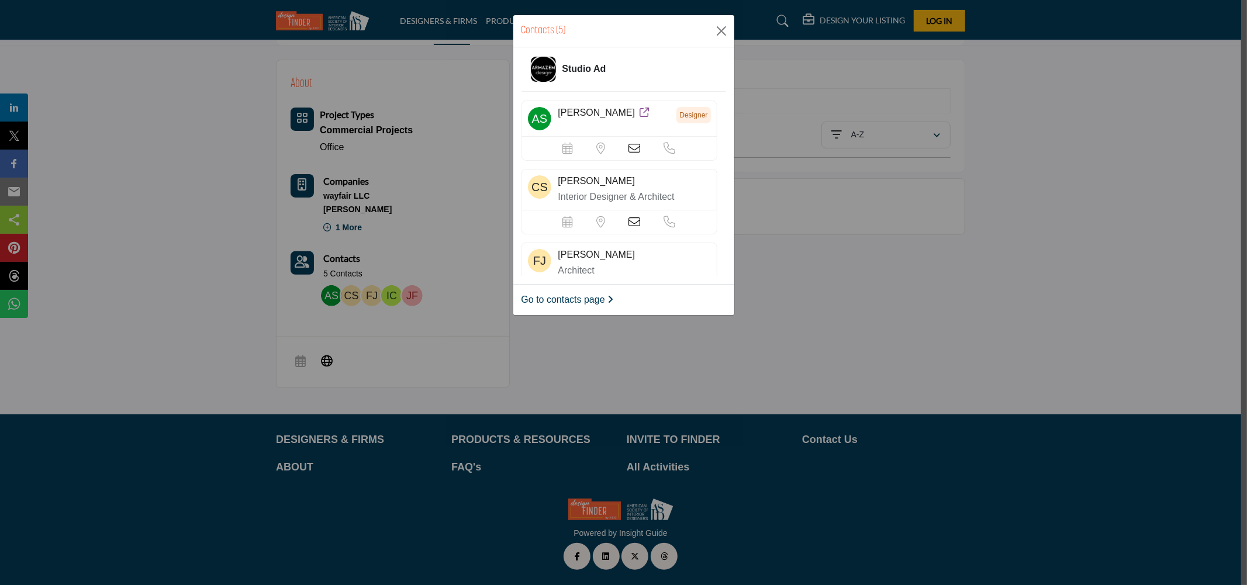
click at [625, 147] on div "Scheduler url is currently unavailable for this contact. Location is currently …" at bounding box center [619, 149] width 113 height 12
click at [633, 146] on icon at bounding box center [635, 149] width 12 height 12
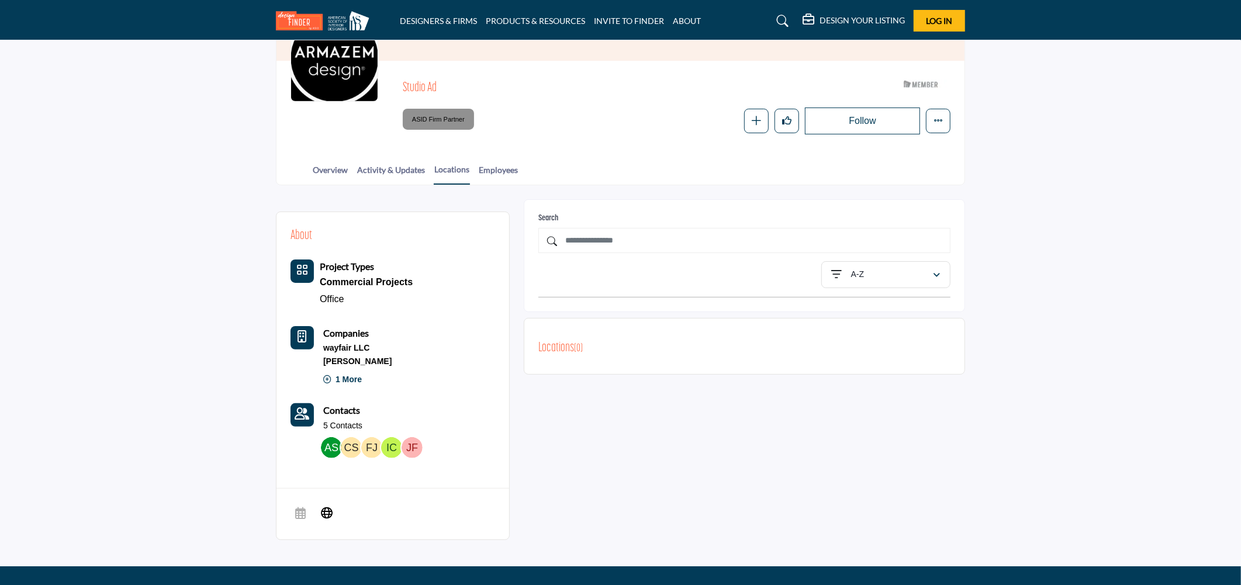
click at [0, 0] on div at bounding box center [0, 0] width 0 height 0
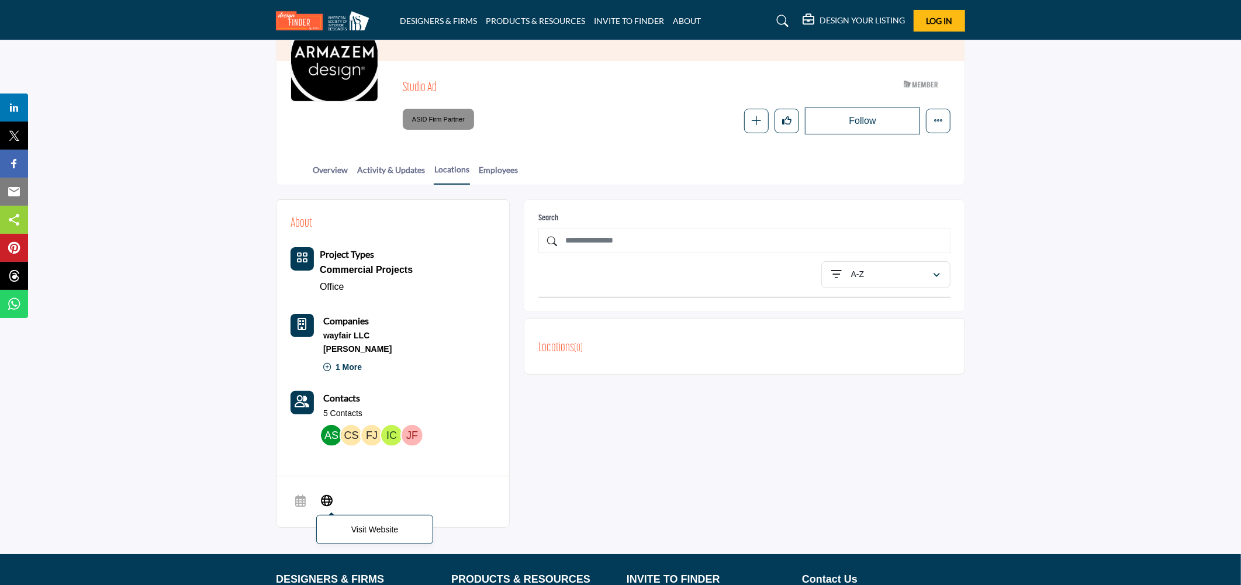
click at [326, 498] on icon at bounding box center [327, 501] width 12 height 14
